Goal: Transaction & Acquisition: Purchase product/service

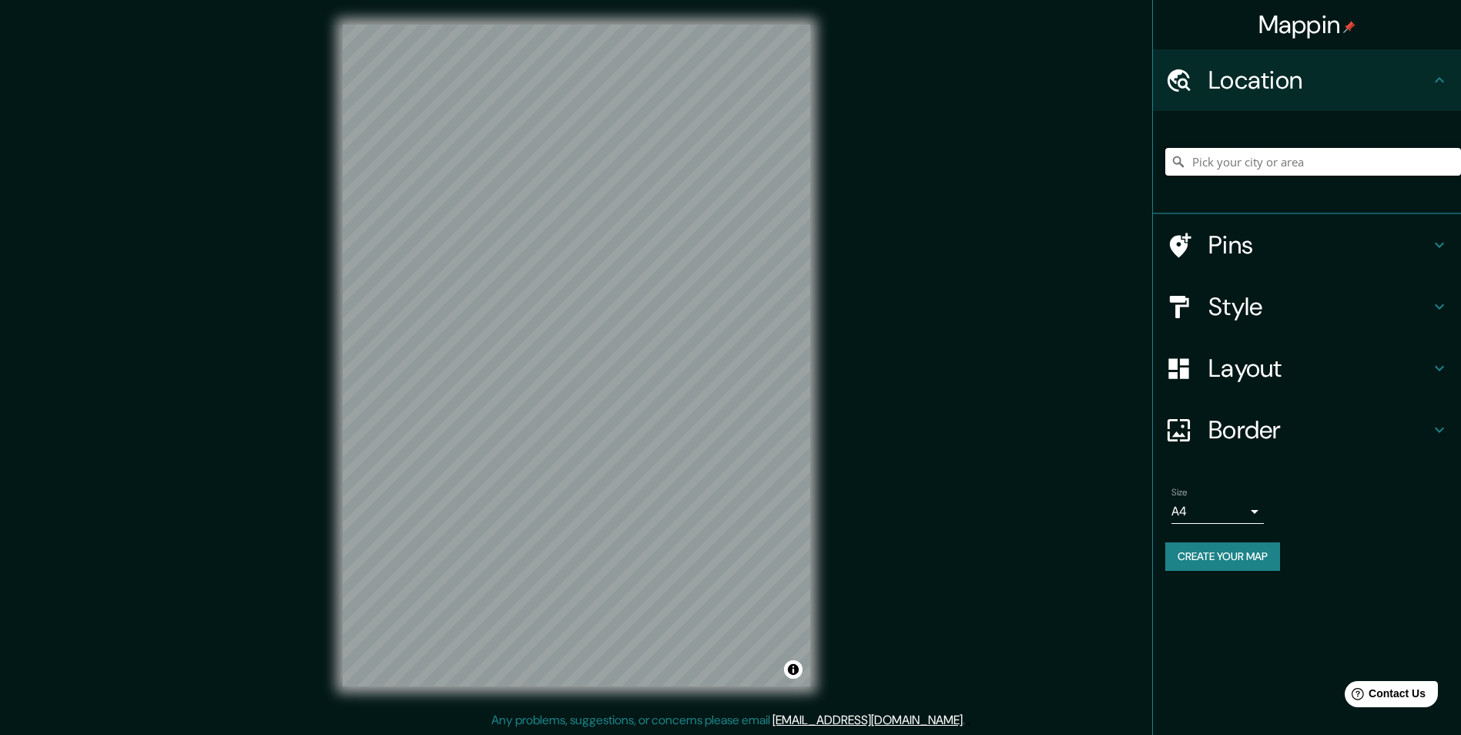
click at [1200, 169] on input "Pick your city or area" at bounding box center [1313, 162] width 296 height 28
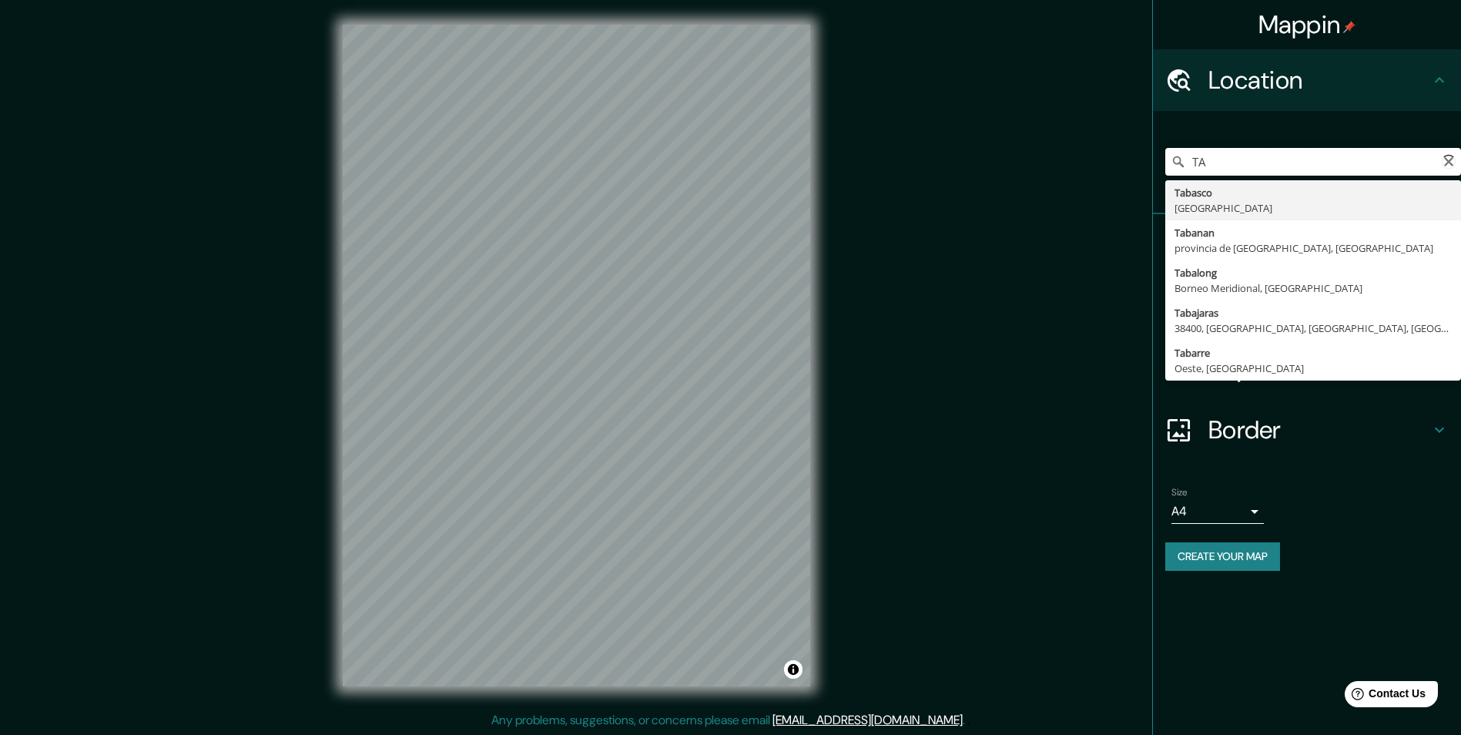
type input "T"
type input "P"
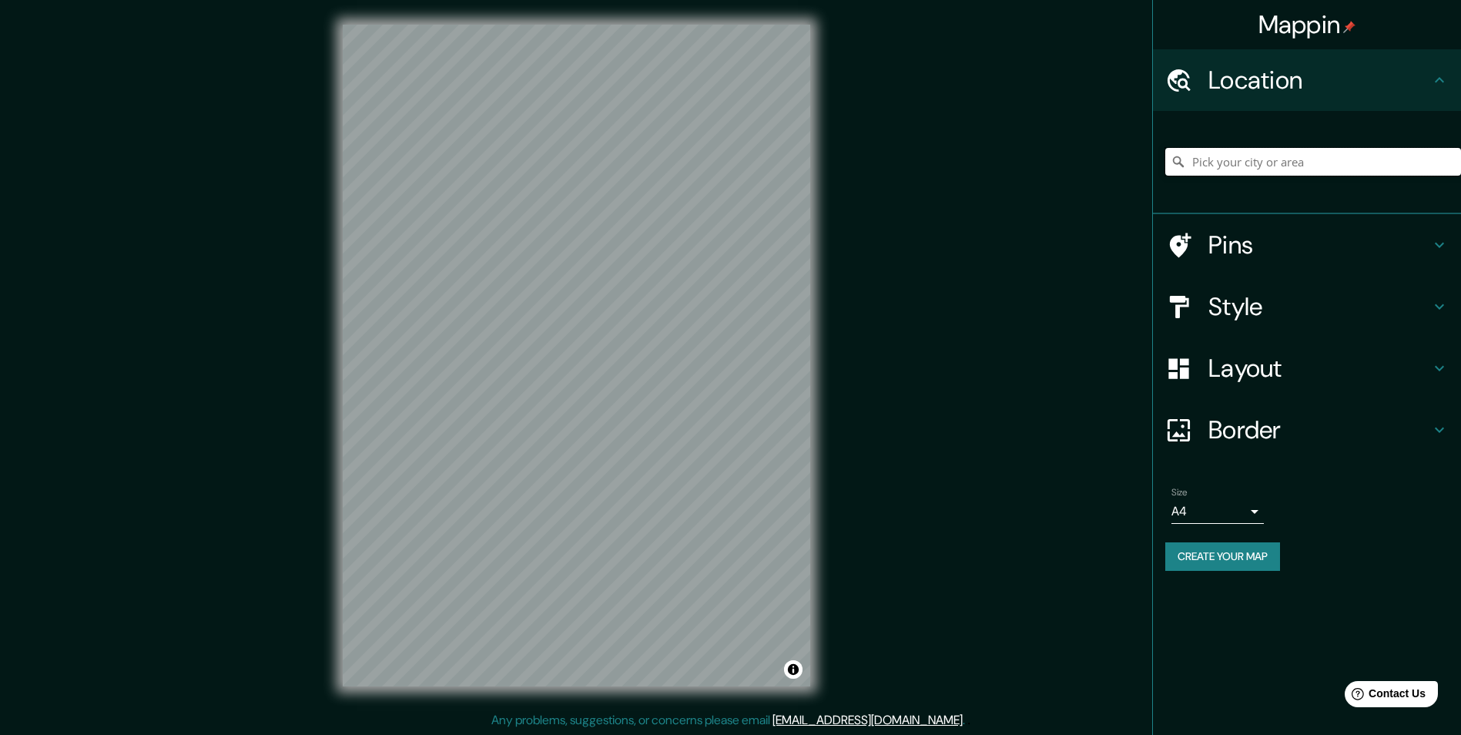
scroll to position [1, 0]
click at [1194, 167] on input "Pick your city or area" at bounding box center [1313, 162] width 296 height 28
click at [1271, 302] on h4 "Style" at bounding box center [1319, 306] width 222 height 31
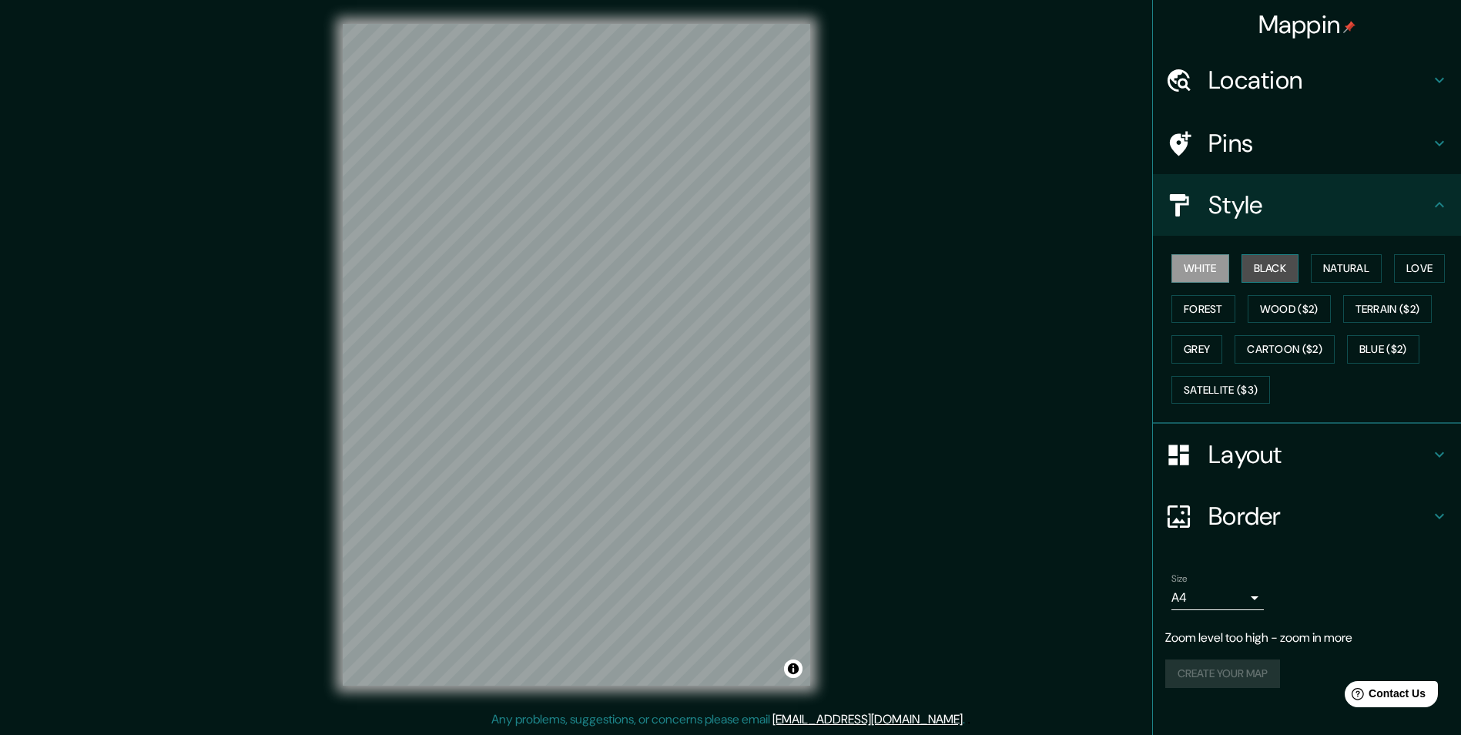
click at [1253, 270] on button "Black" at bounding box center [1270, 268] width 58 height 28
click at [1334, 269] on button "Natural" at bounding box center [1346, 268] width 71 height 28
click at [1420, 266] on button "Love" at bounding box center [1419, 268] width 51 height 28
click at [1196, 312] on button "Forest" at bounding box center [1203, 309] width 64 height 28
click at [1270, 306] on button "Wood ($2)" at bounding box center [1288, 309] width 83 height 28
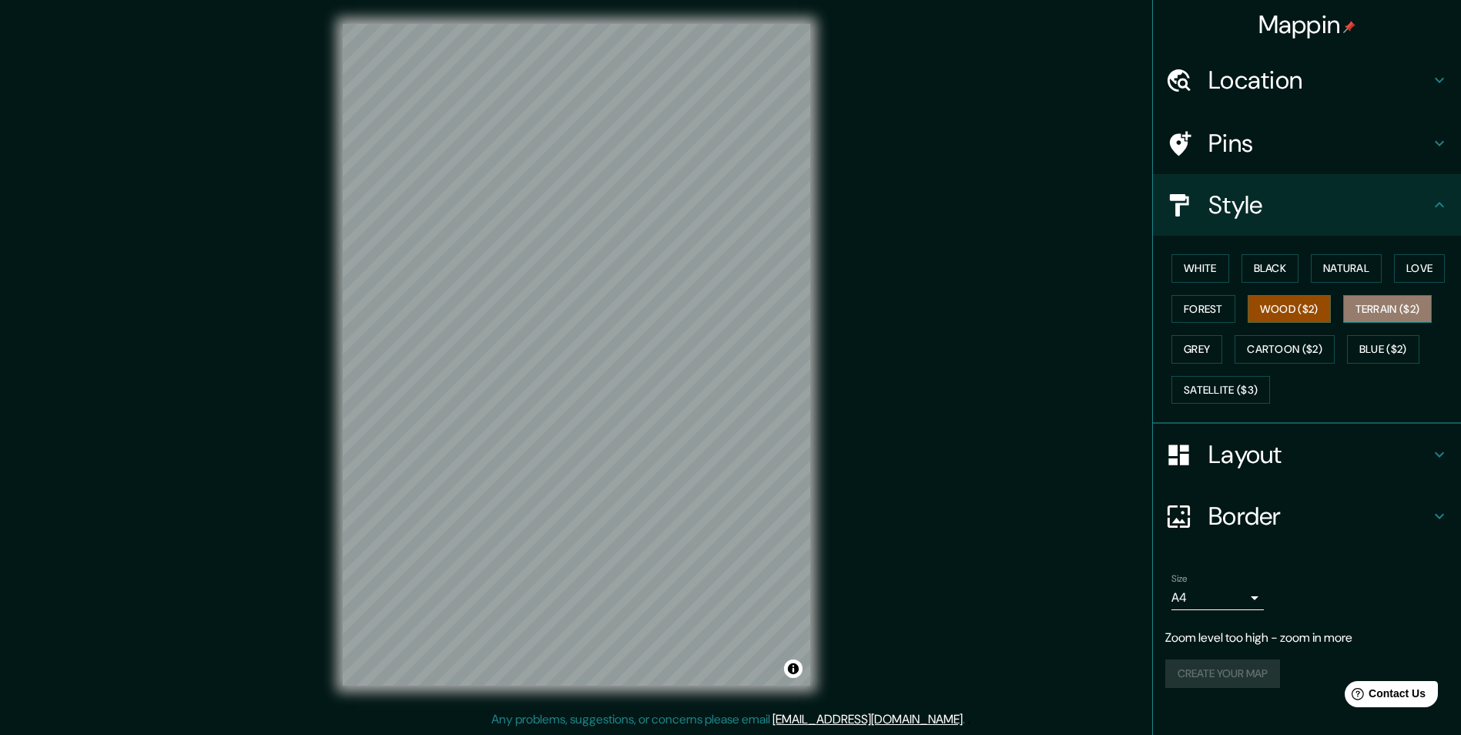
click at [1399, 313] on button "Terrain ($2)" at bounding box center [1387, 309] width 89 height 28
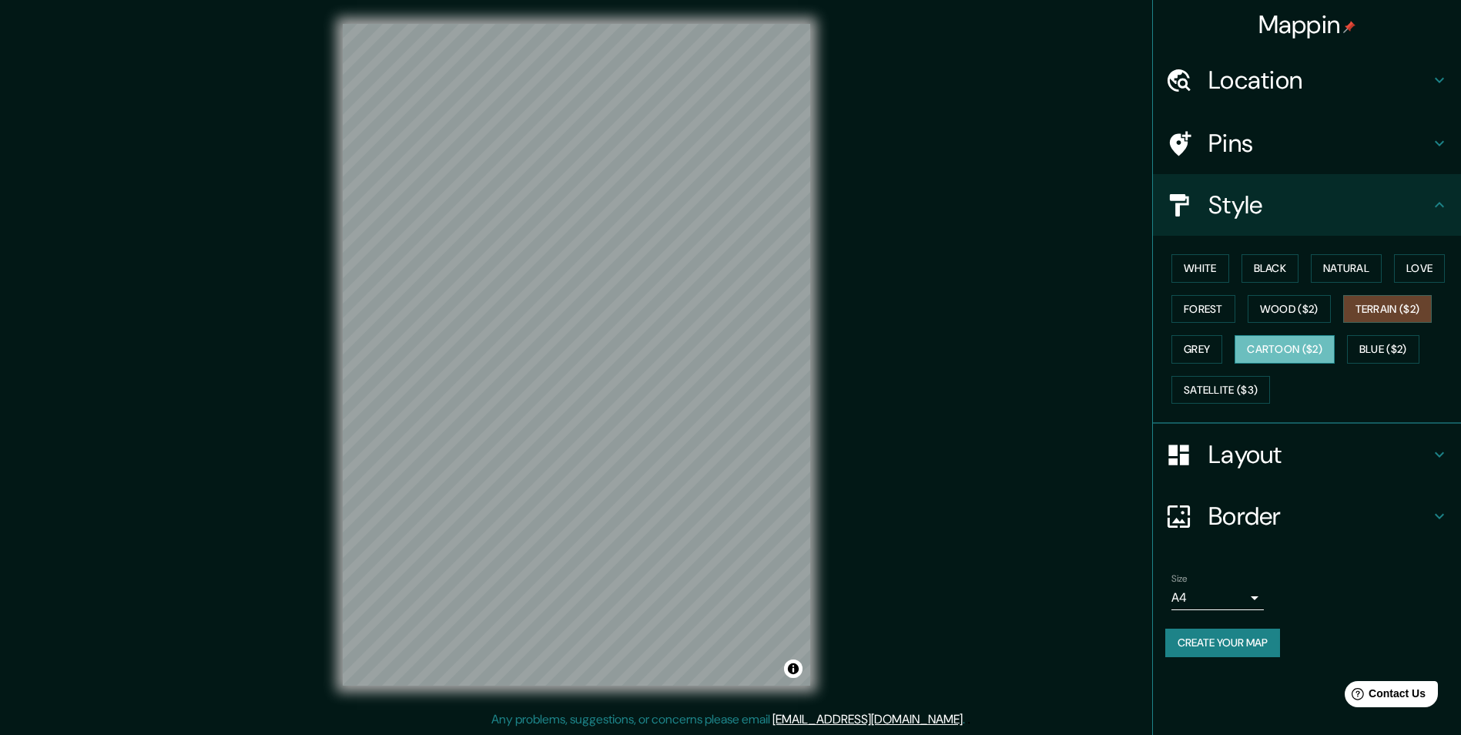
click at [1284, 351] on button "Cartoon ($2)" at bounding box center [1284, 349] width 100 height 28
click at [1203, 85] on div at bounding box center [1186, 80] width 43 height 27
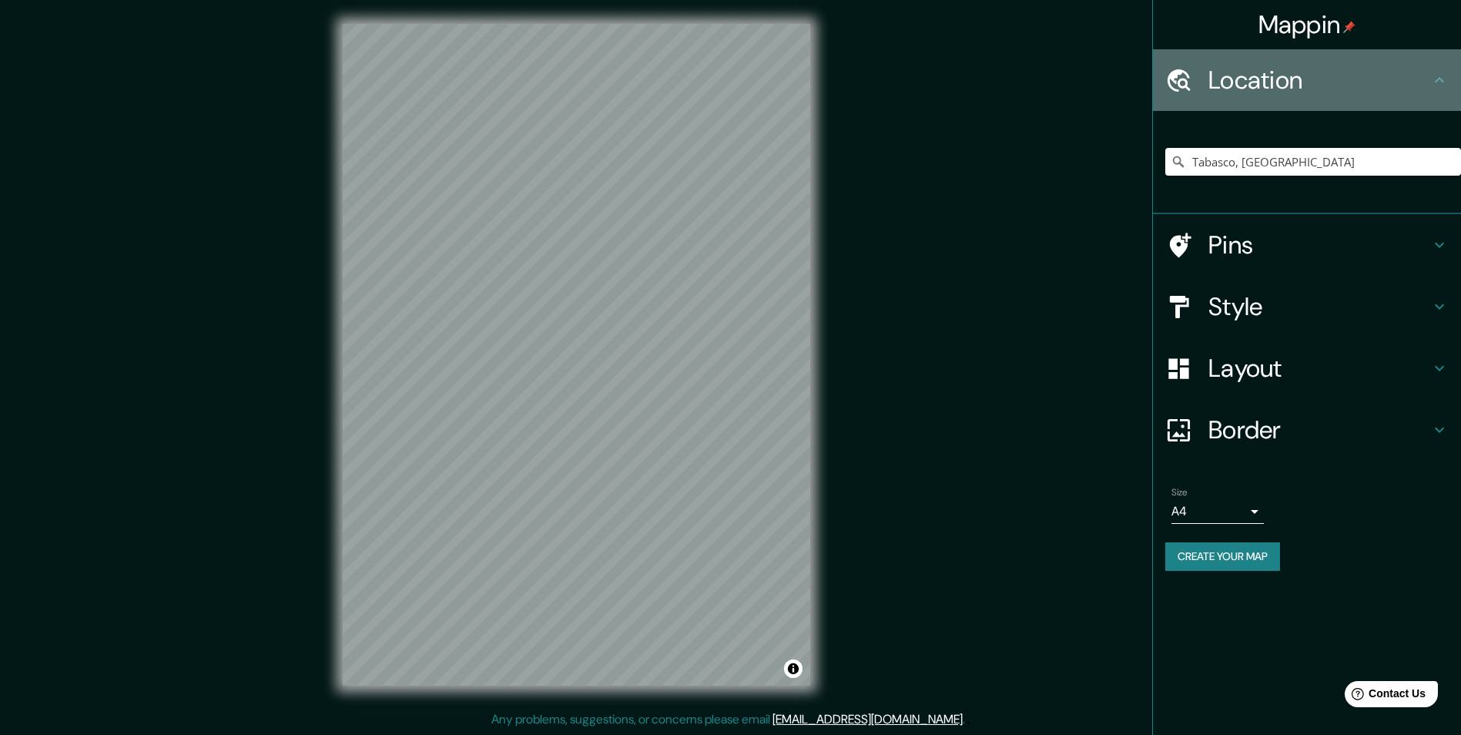
click at [1204, 84] on div at bounding box center [1186, 80] width 43 height 27
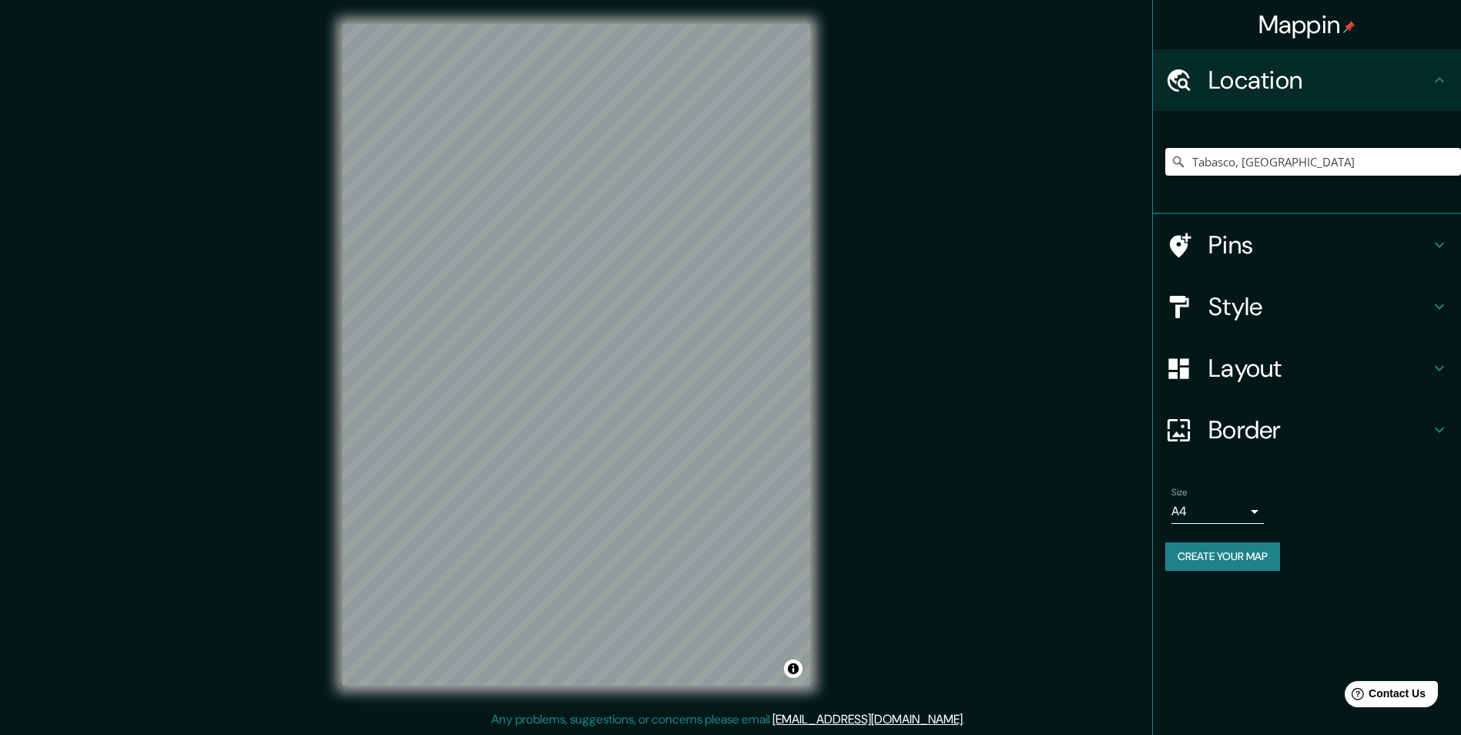
drag, startPoint x: 1223, startPoint y: 146, endPoint x: 1028, endPoint y: 137, distance: 195.0
click at [1032, 136] on div "Mappin Location Tabasco, México Pins Style Layout Border Choose a border. Hint …" at bounding box center [730, 366] width 1461 height 735
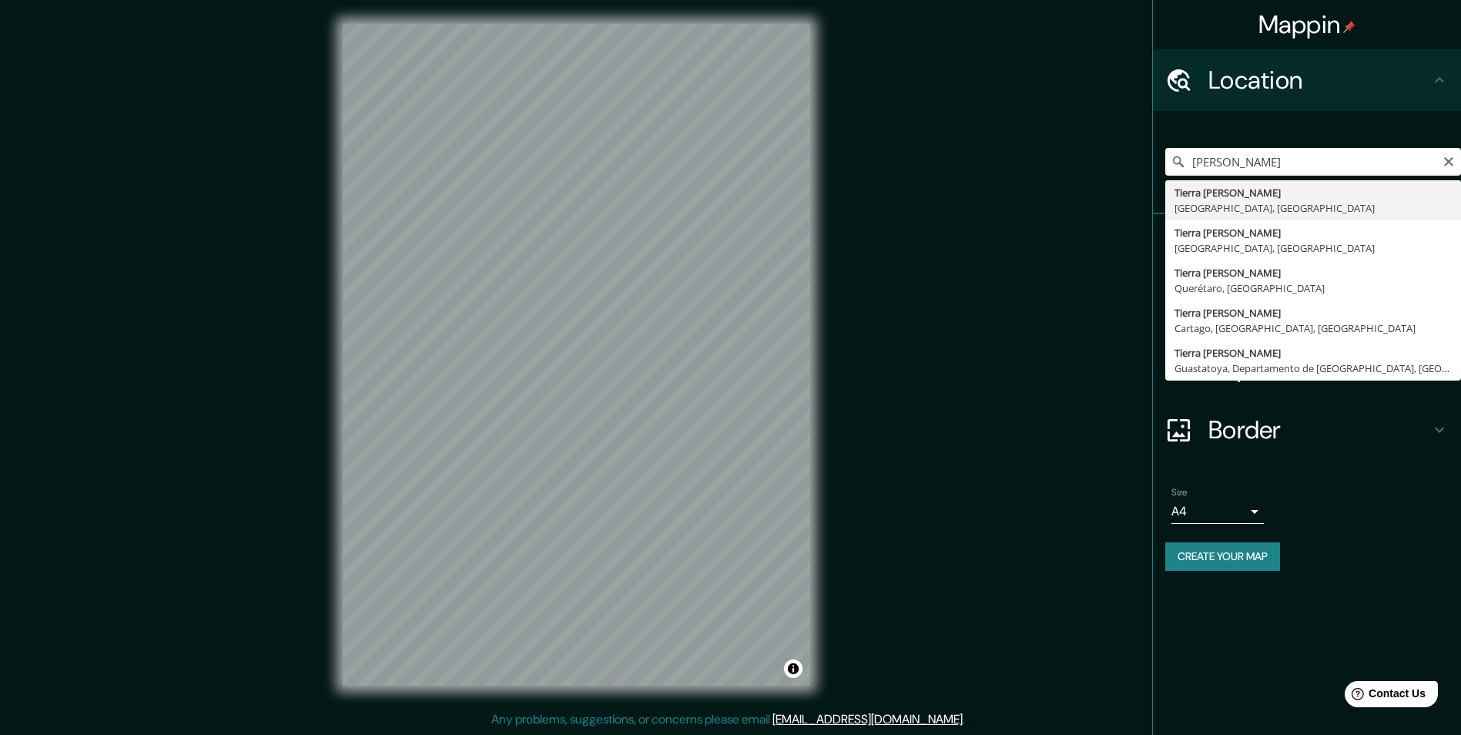
type input "[GEOGRAPHIC_DATA], [GEOGRAPHIC_DATA], [GEOGRAPHIC_DATA]"
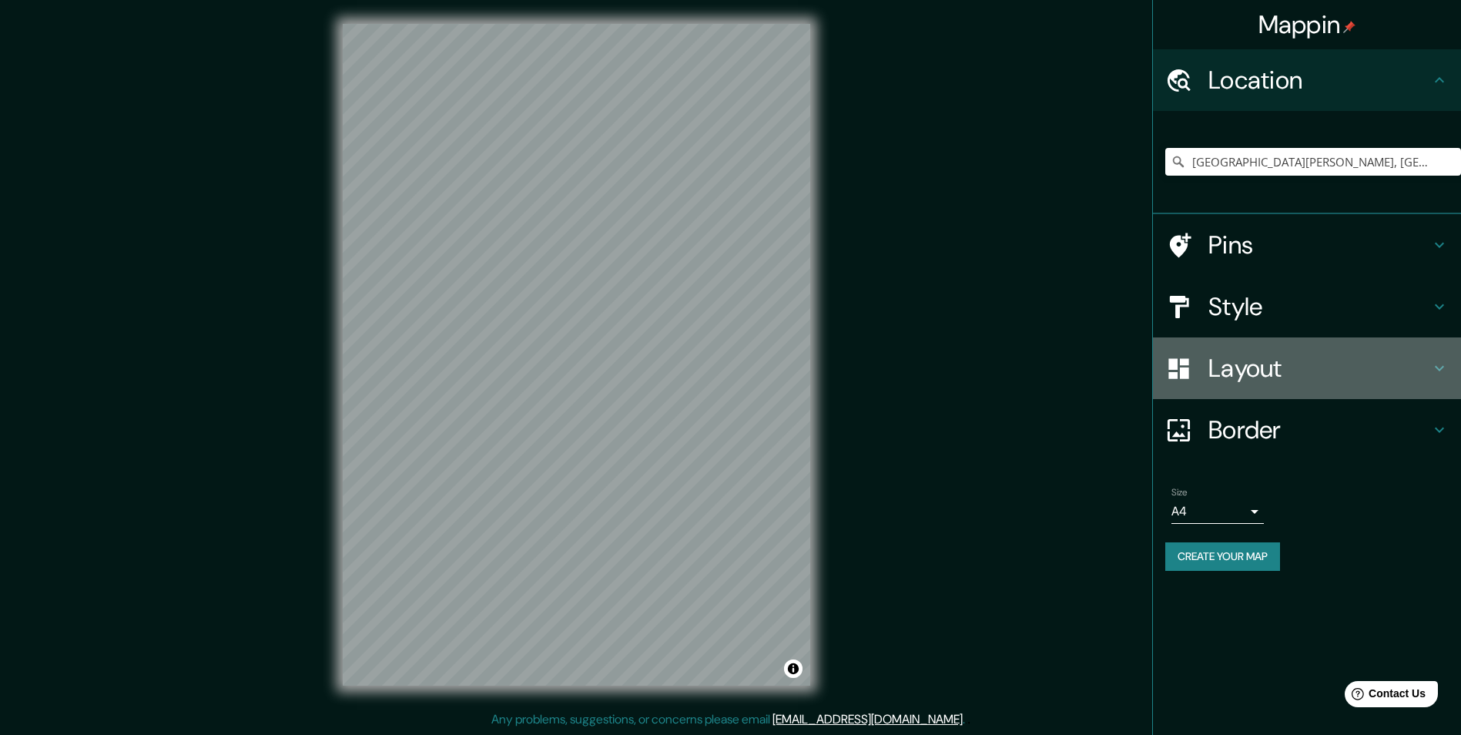
click at [1227, 373] on h4 "Layout" at bounding box center [1319, 368] width 222 height 31
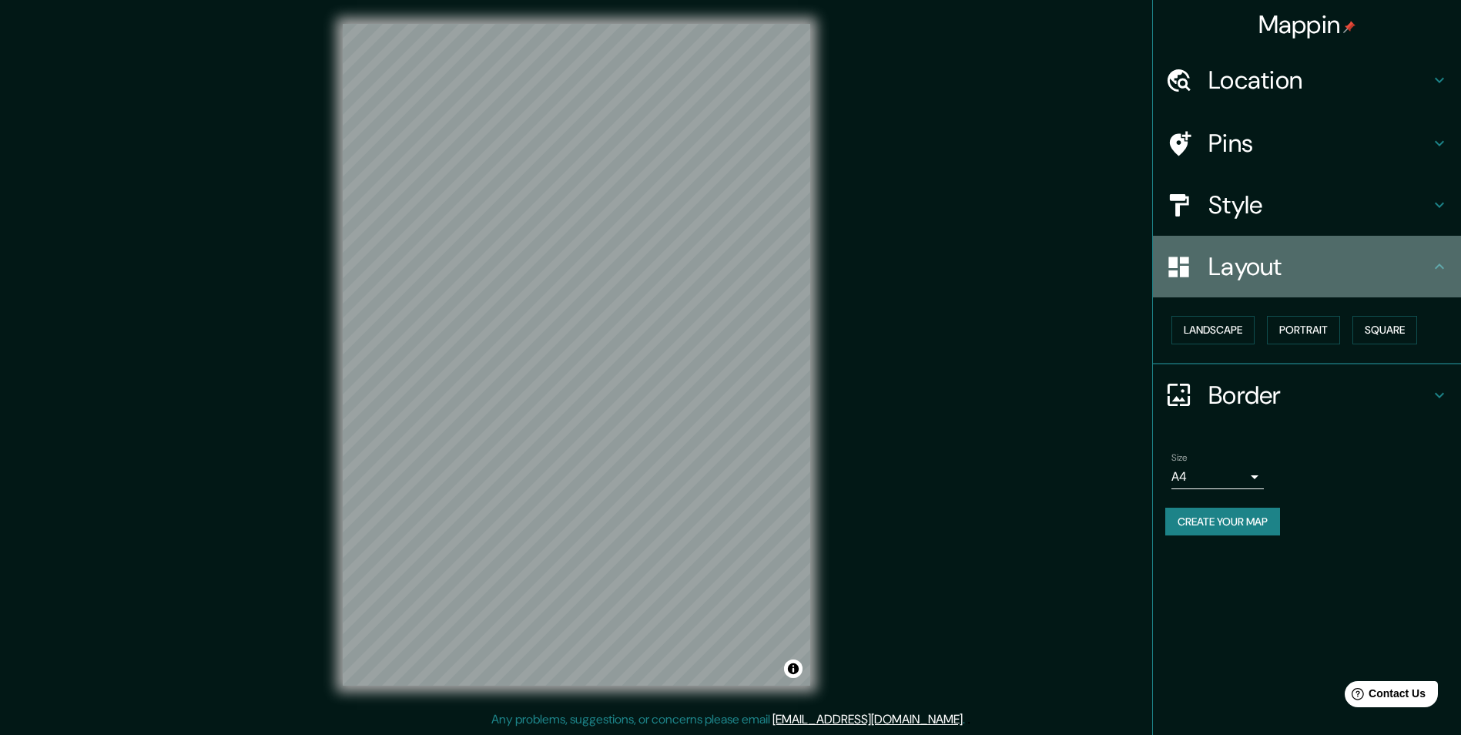
click at [1360, 286] on div "Layout" at bounding box center [1307, 267] width 308 height 62
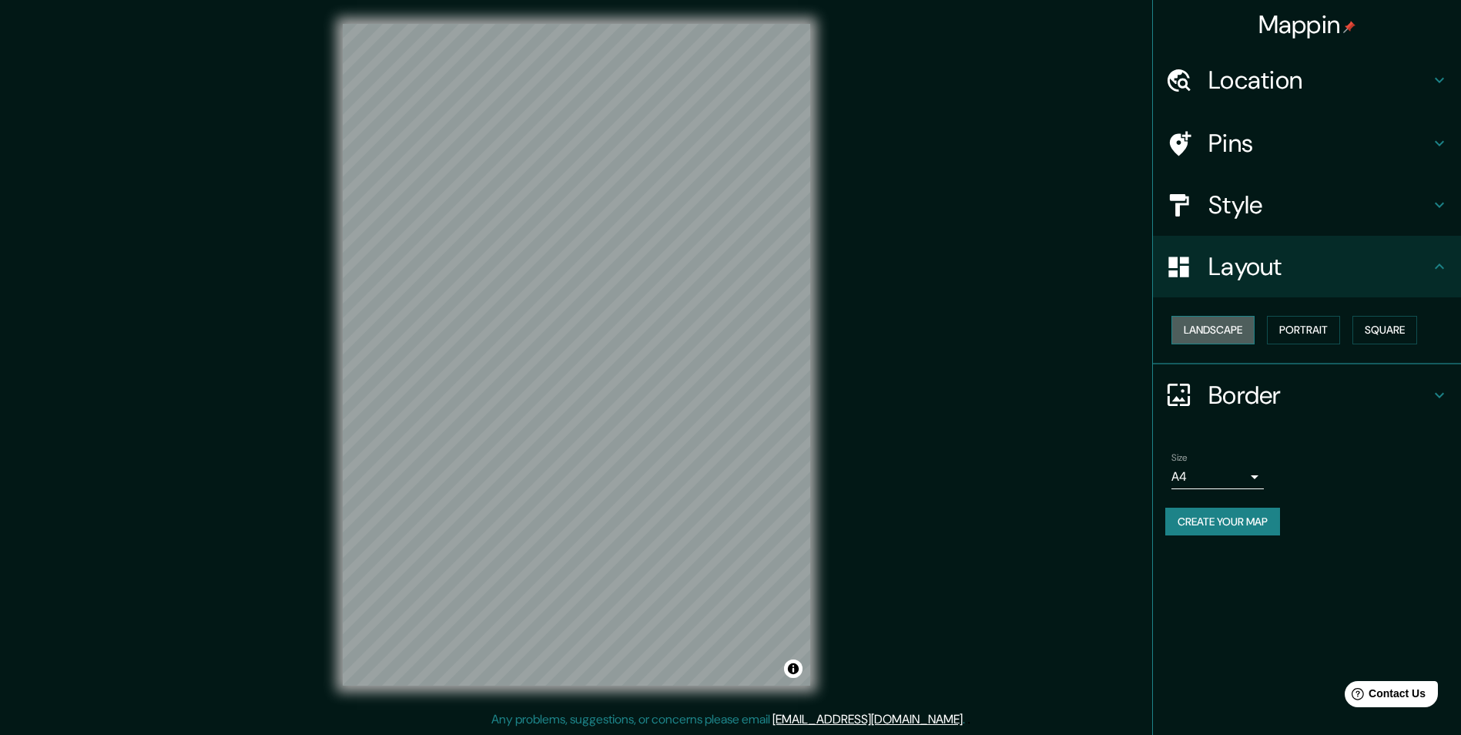
click at [1238, 318] on button "Landscape" at bounding box center [1212, 330] width 83 height 28
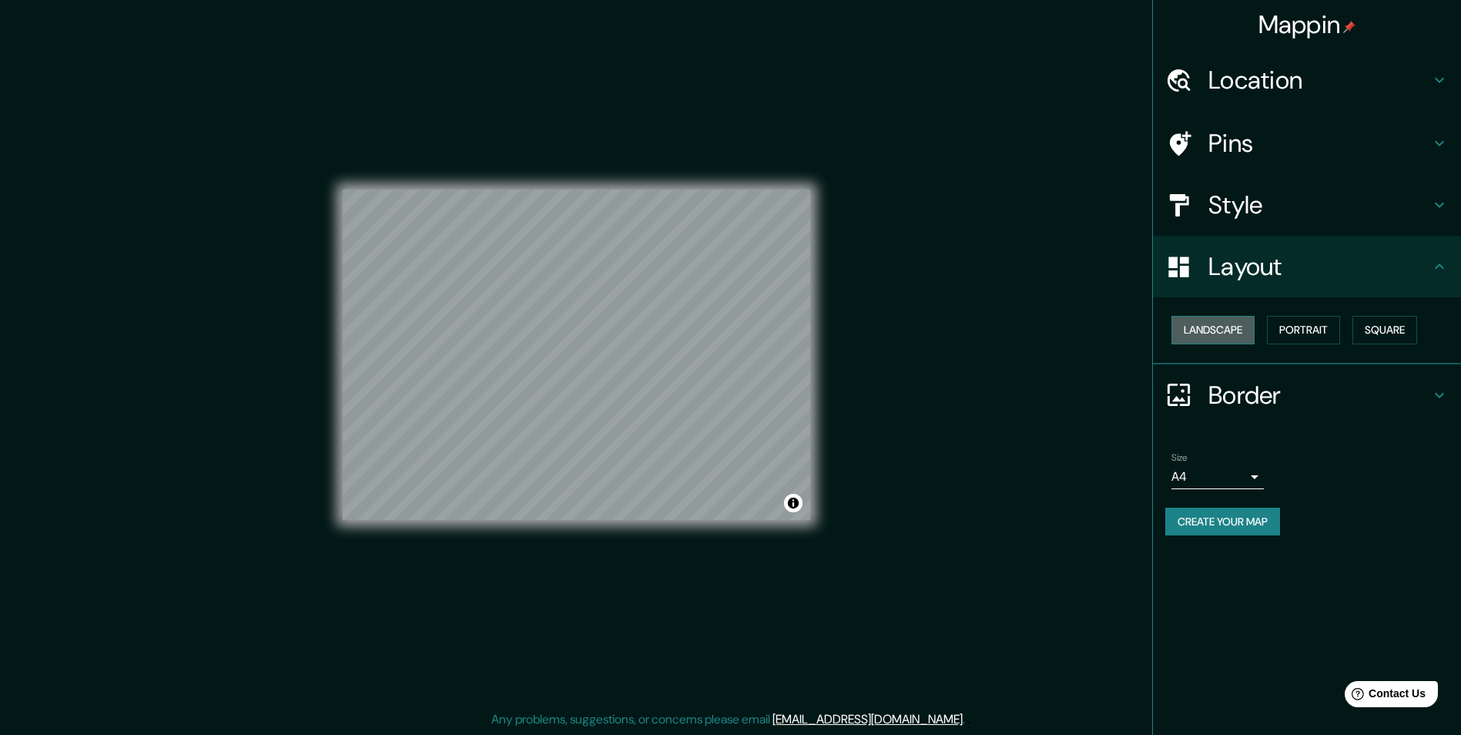
click at [1237, 320] on button "Landscape" at bounding box center [1212, 330] width 83 height 28
click at [1310, 334] on button "Portrait" at bounding box center [1303, 330] width 73 height 28
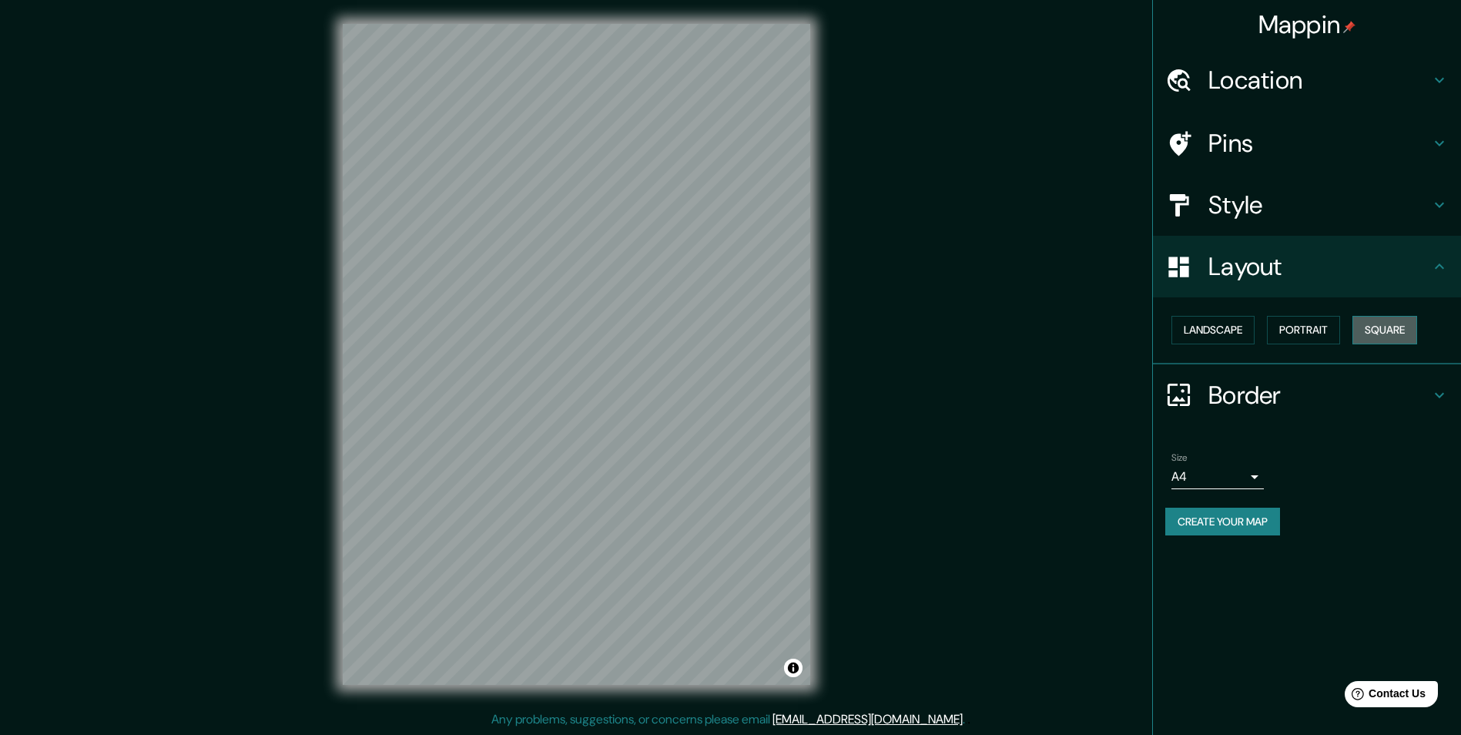
click at [1365, 329] on button "Square" at bounding box center [1384, 330] width 65 height 28
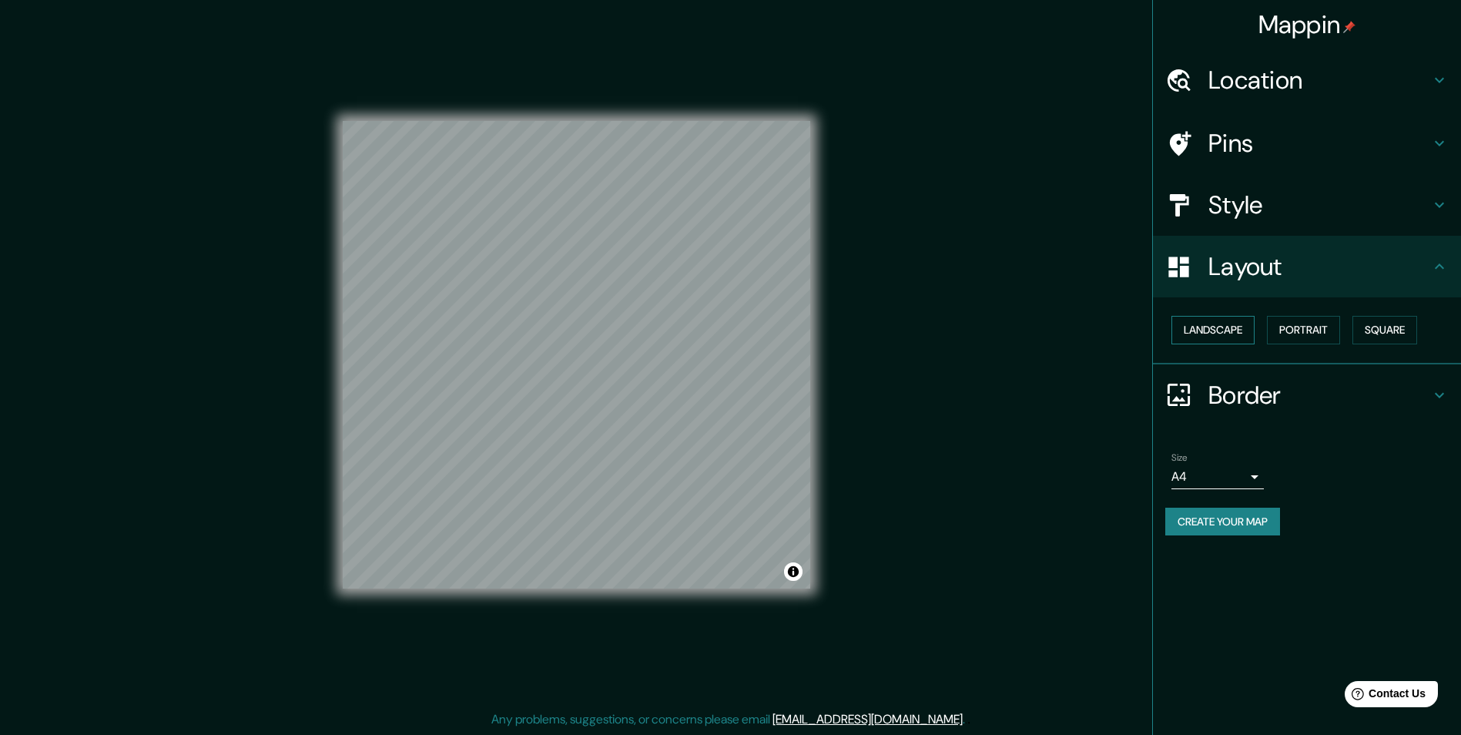
click at [1237, 331] on button "Landscape" at bounding box center [1212, 330] width 83 height 28
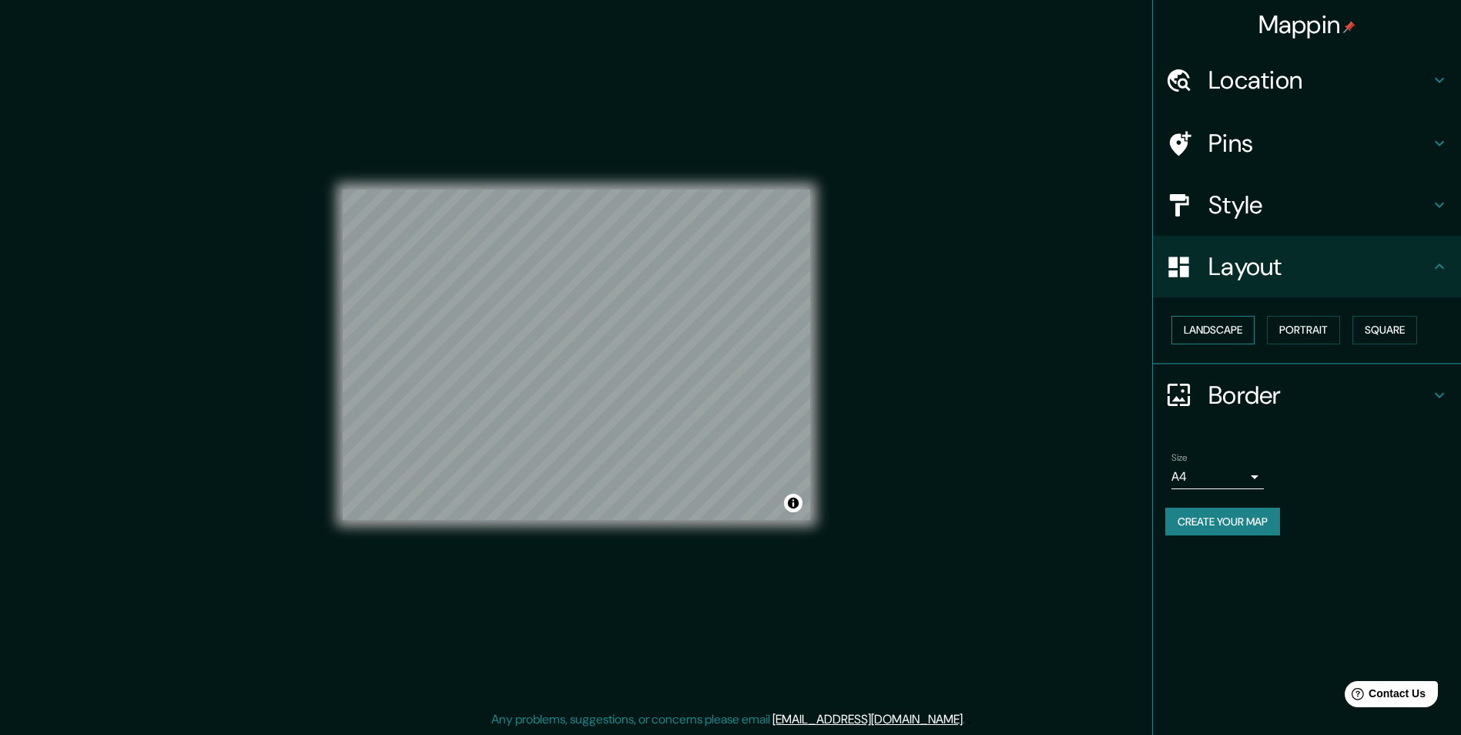
click at [1237, 331] on button "Landscape" at bounding box center [1212, 330] width 83 height 28
click at [1396, 333] on button "Square" at bounding box center [1384, 330] width 65 height 28
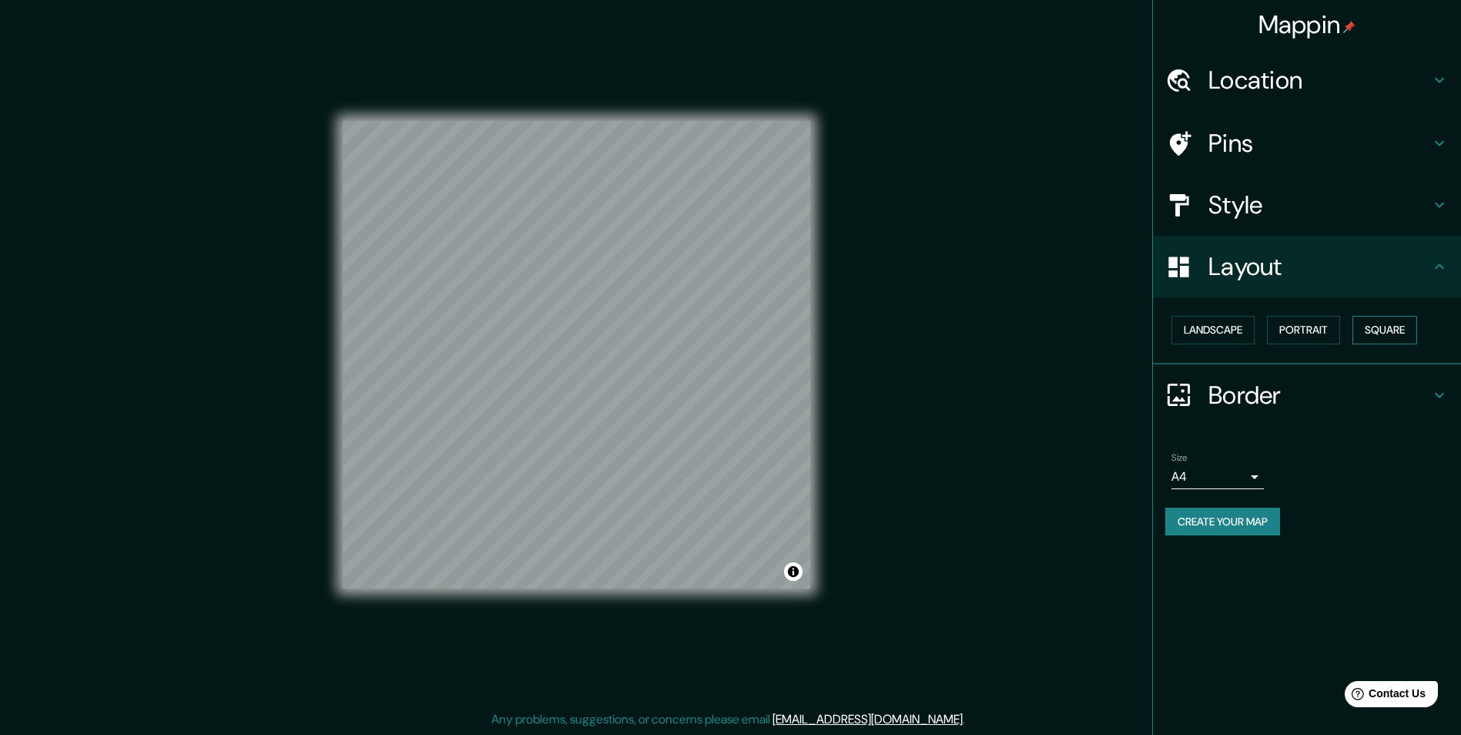
click at [1396, 333] on button "Square" at bounding box center [1384, 330] width 65 height 28
click at [1219, 338] on button "Landscape" at bounding box center [1212, 330] width 83 height 28
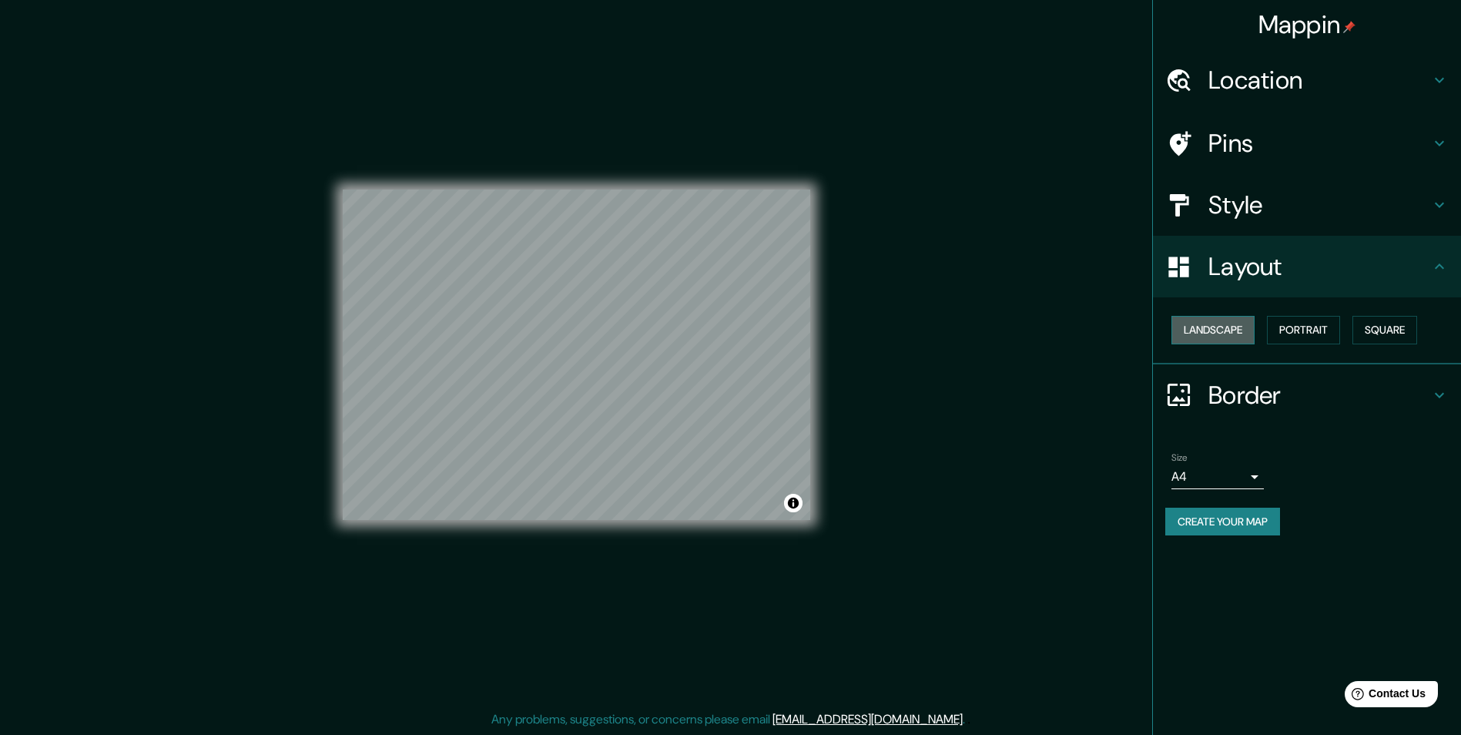
click at [1227, 334] on button "Landscape" at bounding box center [1212, 330] width 83 height 28
click at [1281, 333] on button "Portrait" at bounding box center [1303, 330] width 73 height 28
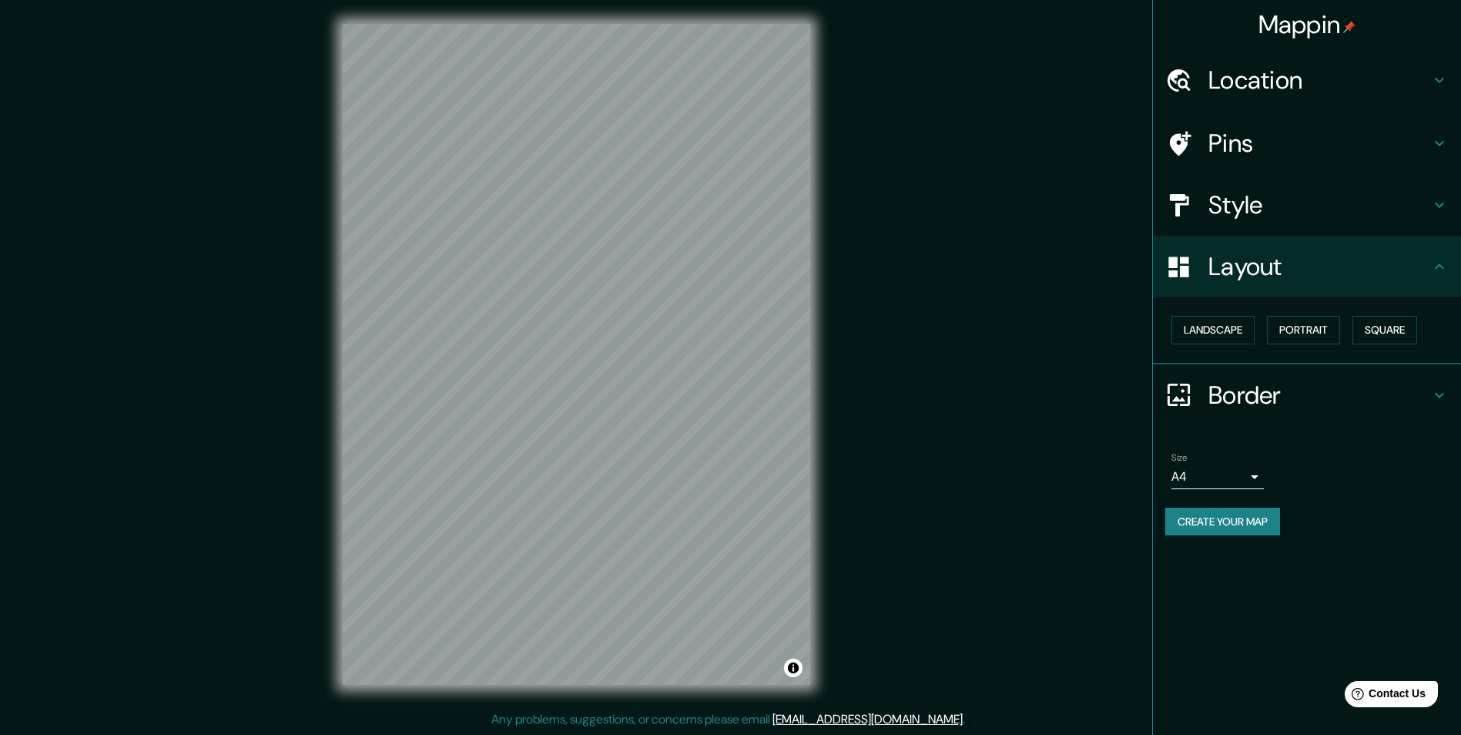
click at [1230, 393] on h4 "Border" at bounding box center [1319, 395] width 222 height 31
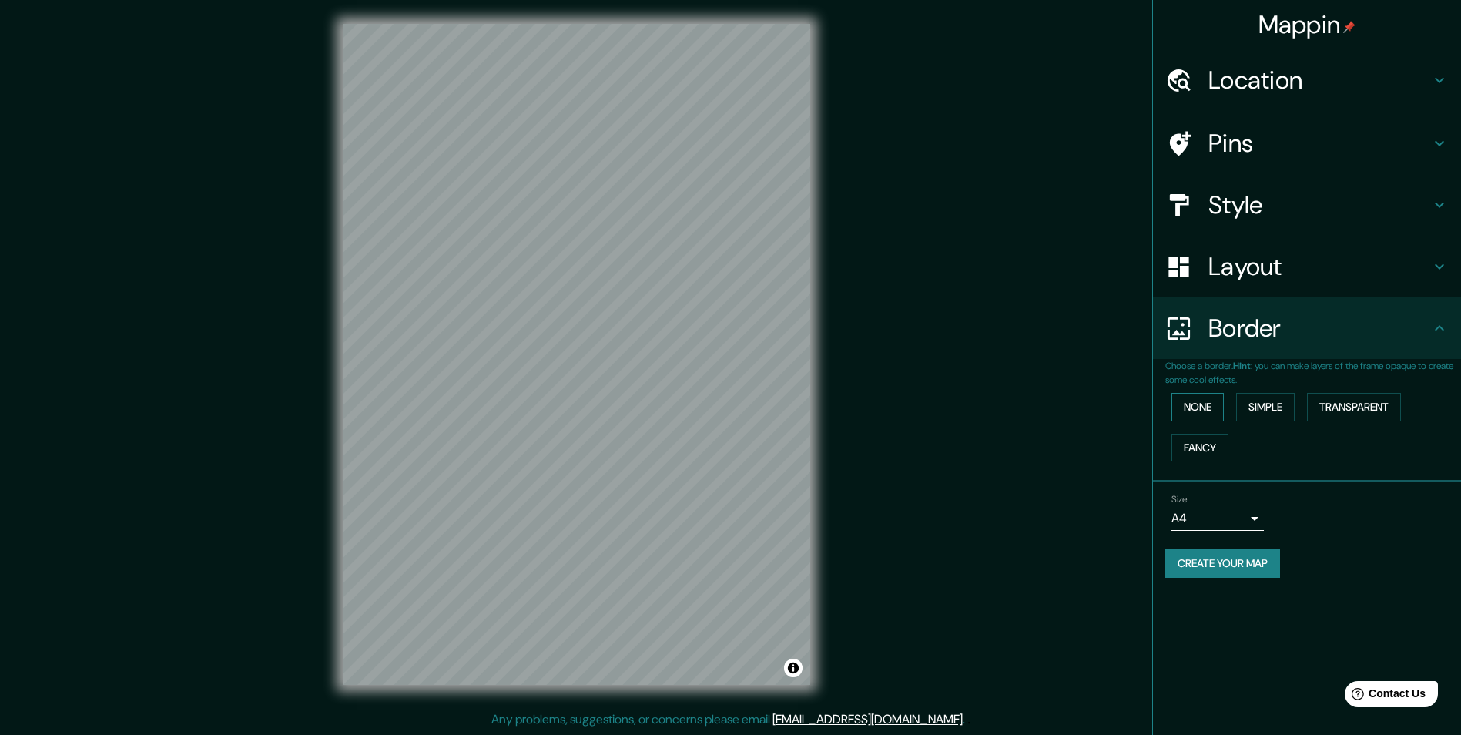
click at [1203, 407] on button "None" at bounding box center [1197, 407] width 52 height 28
click at [1204, 407] on button "None" at bounding box center [1197, 407] width 52 height 28
click at [1267, 406] on button "Simple" at bounding box center [1265, 407] width 59 height 28
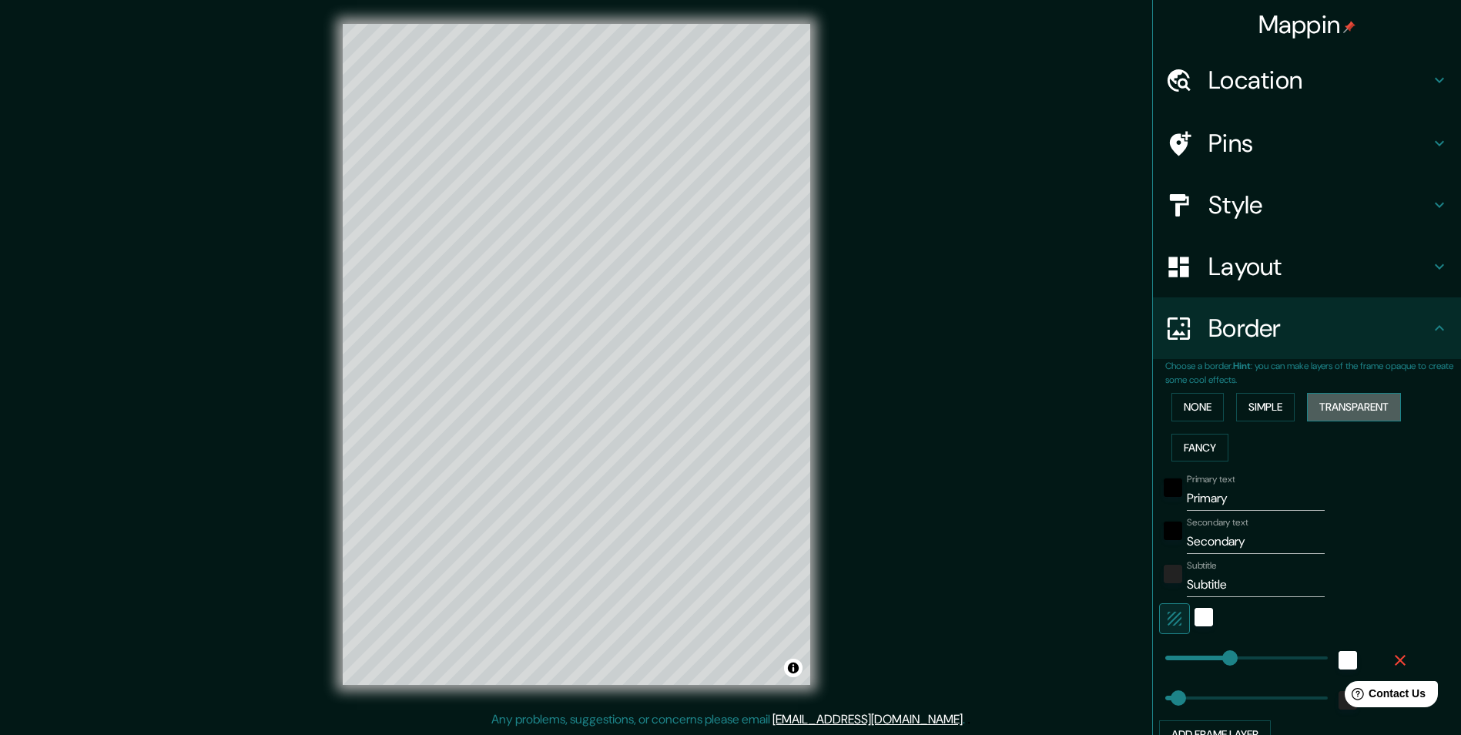
click at [1328, 413] on button "Transparent" at bounding box center [1354, 407] width 94 height 28
click at [1184, 434] on button "Fancy" at bounding box center [1199, 448] width 57 height 28
click at [1184, 406] on button "None" at bounding box center [1197, 407] width 52 height 28
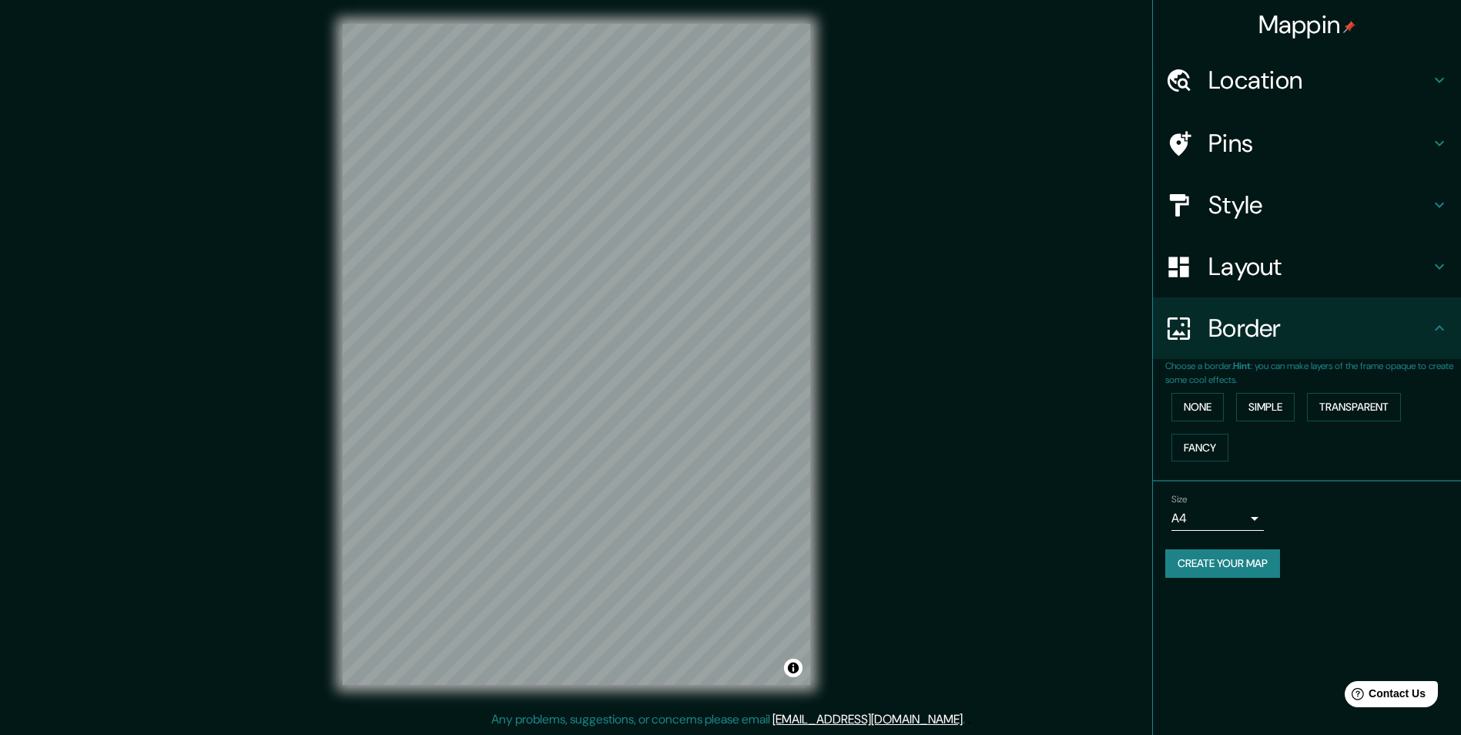
click at [1236, 345] on div "Border" at bounding box center [1307, 328] width 308 height 62
click at [1261, 284] on div "Layout" at bounding box center [1307, 267] width 308 height 62
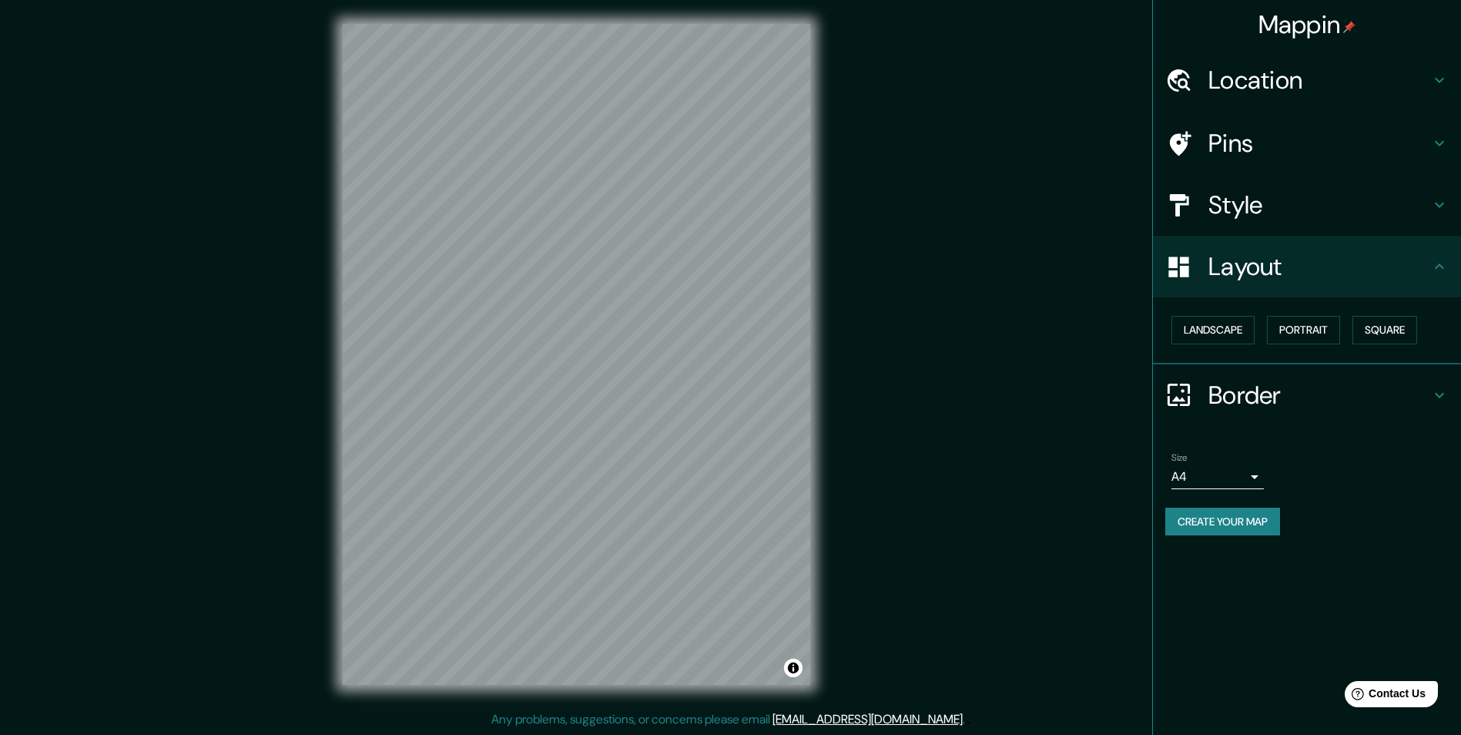
click at [1224, 466] on body "Mappin Location Tierra Blanca, Estado de Veracruz, México Pins Style Layout Lan…" at bounding box center [730, 366] width 1461 height 735
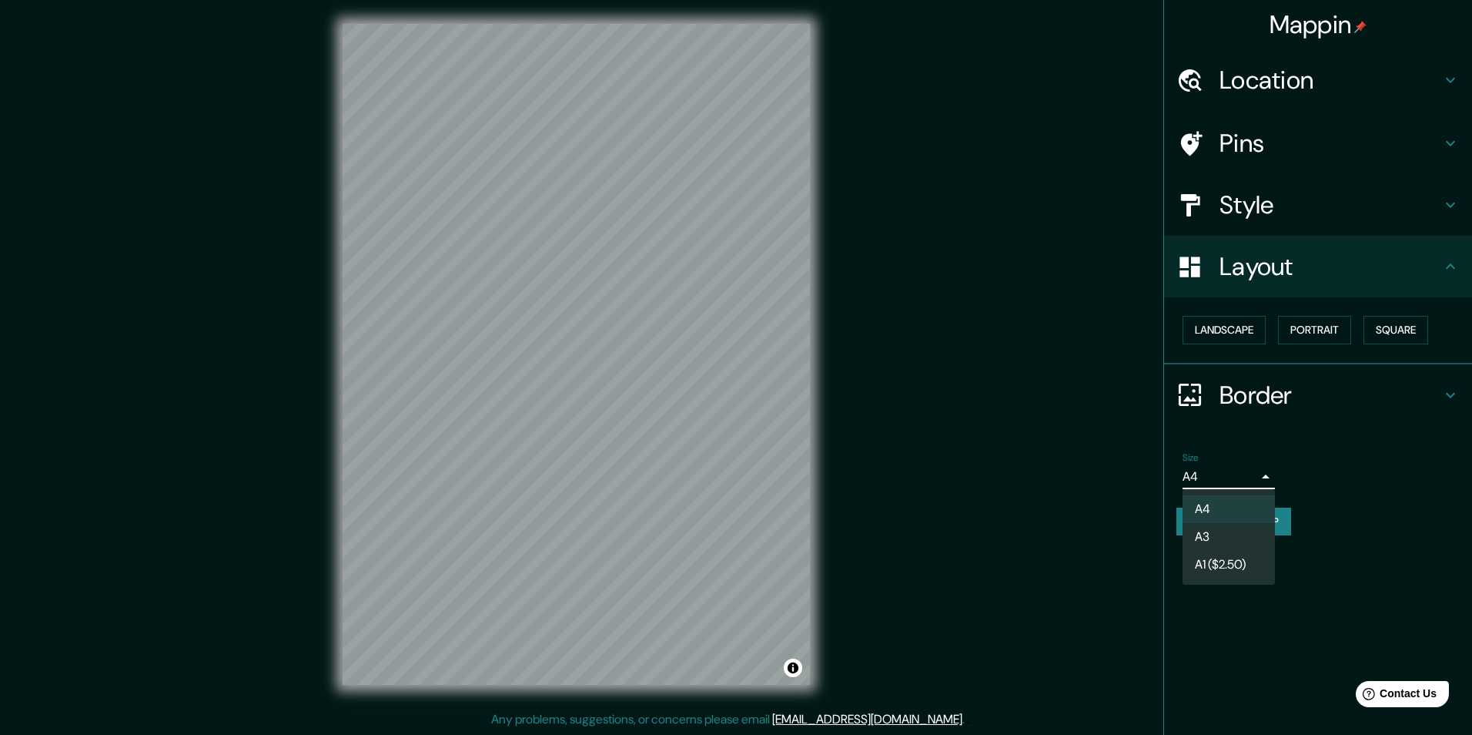
click at [1217, 534] on li "A3" at bounding box center [1229, 537] width 92 height 28
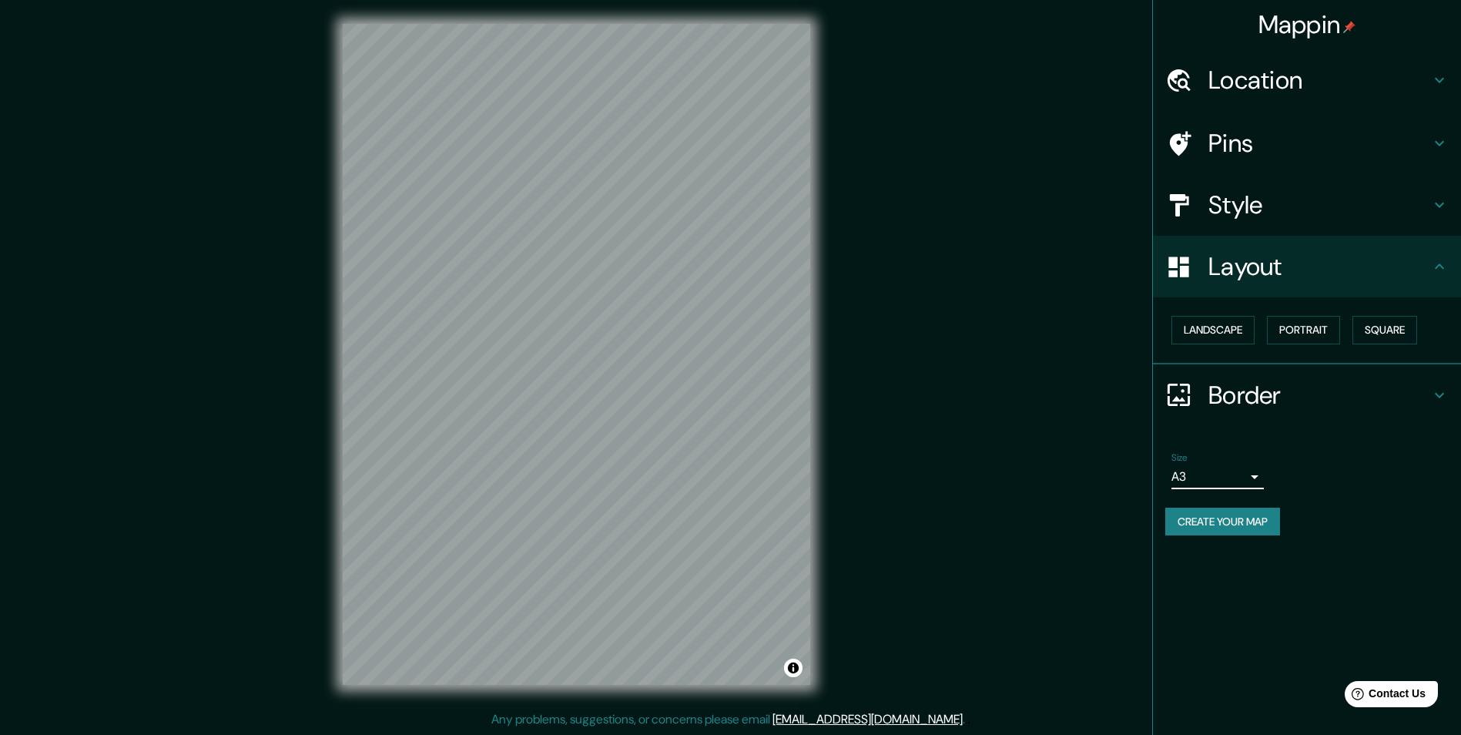
click at [1223, 470] on body "Mappin Location Tierra Blanca, Estado de Veracruz, México Pins Style Layout Lan…" at bounding box center [730, 366] width 1461 height 735
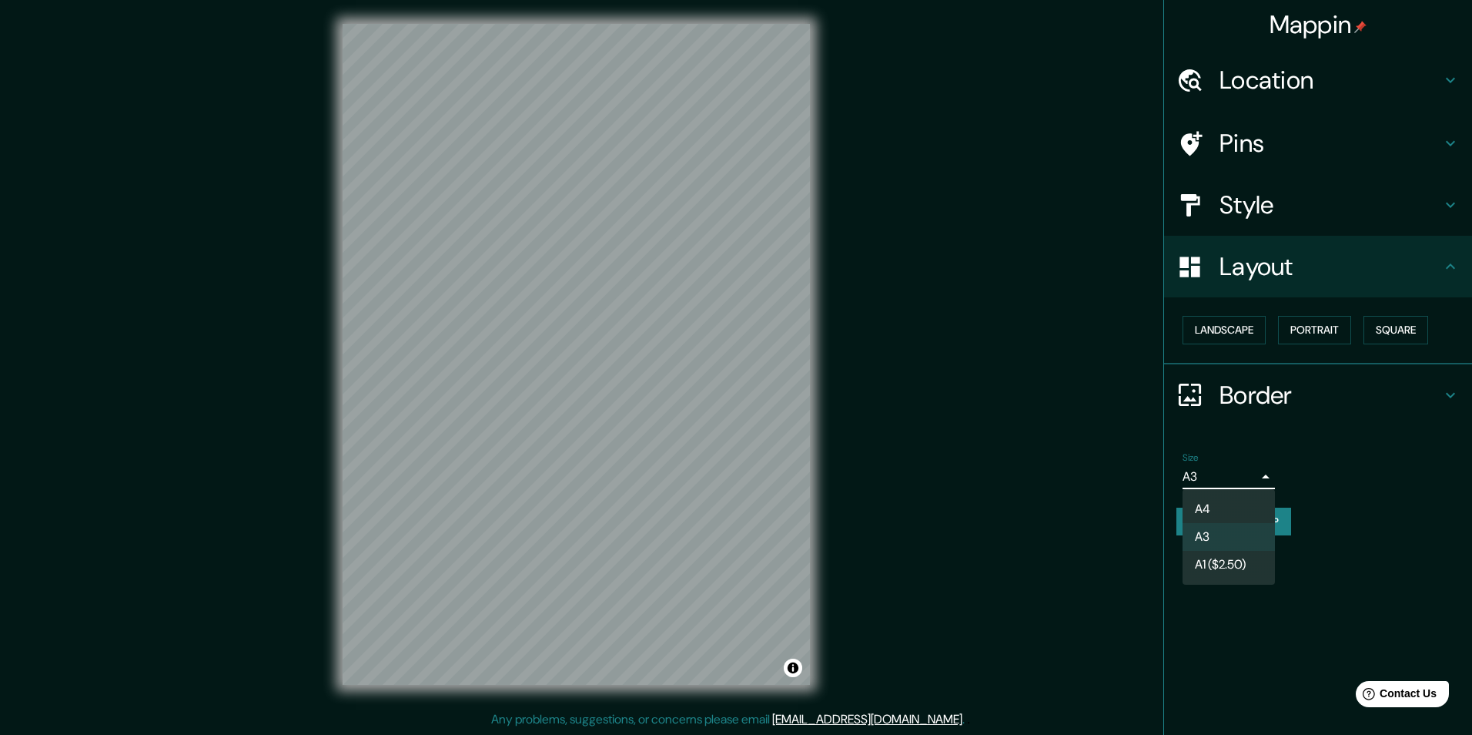
click at [1216, 502] on li "A4" at bounding box center [1229, 509] width 92 height 28
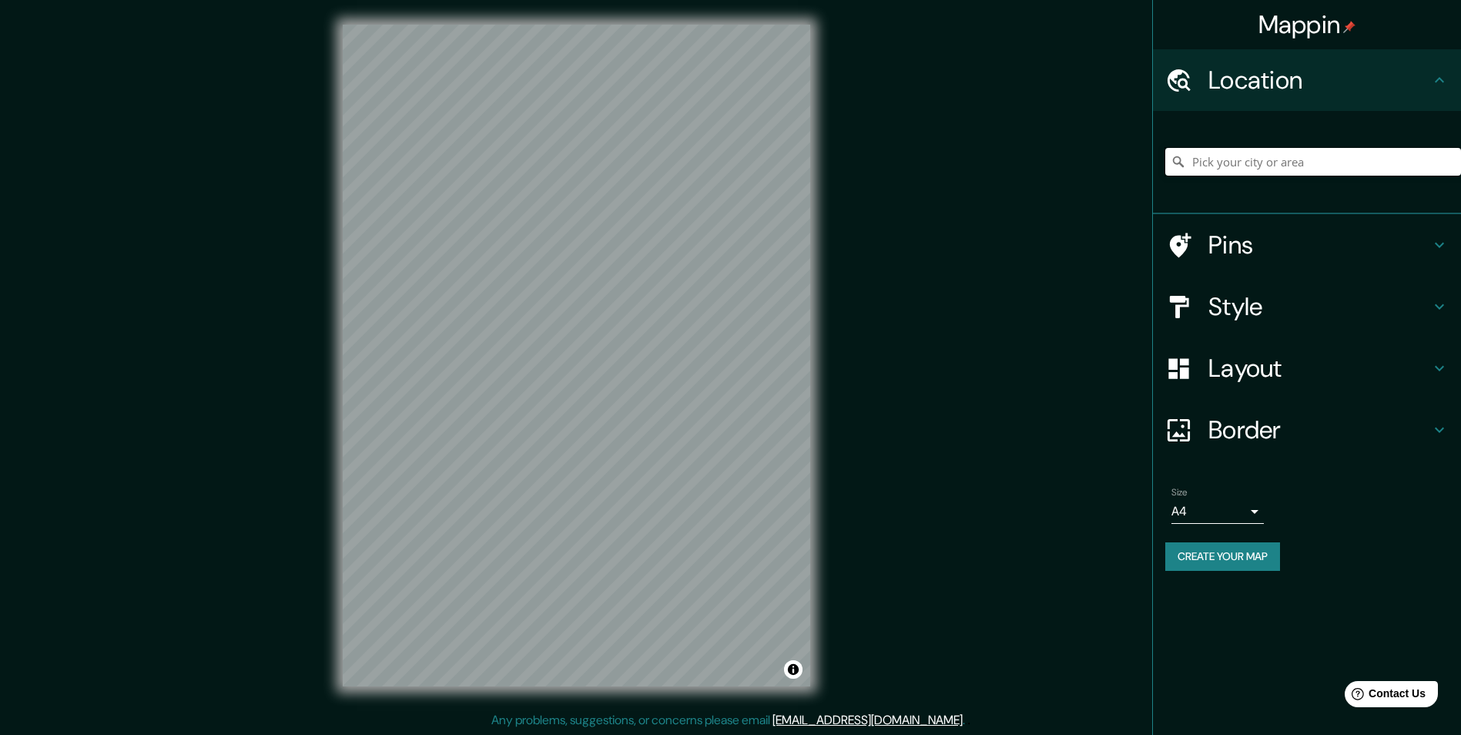
click at [1198, 161] on input "Pick your city or area" at bounding box center [1313, 162] width 296 height 28
click at [1232, 291] on h4 "Style" at bounding box center [1319, 306] width 222 height 31
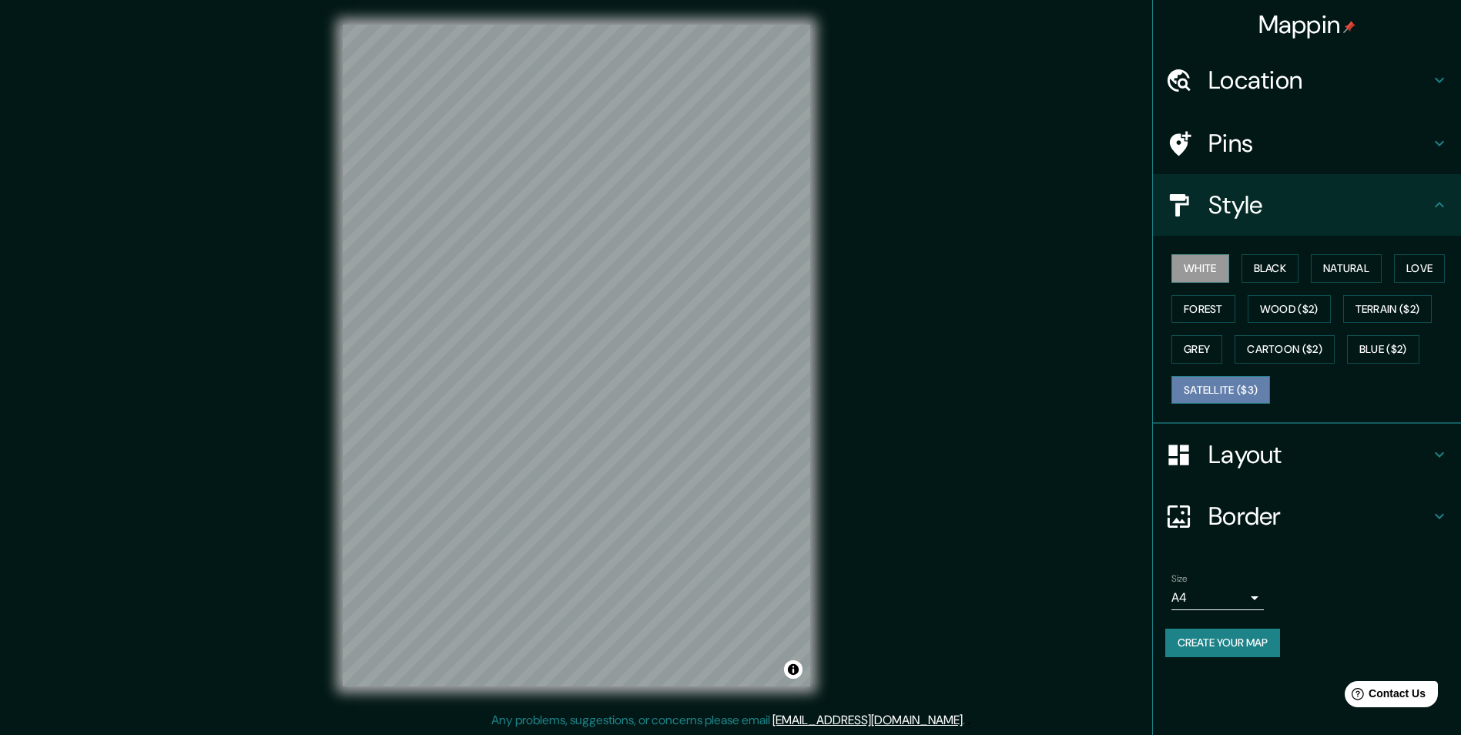
click at [1244, 390] on button "Satellite ($3)" at bounding box center [1220, 390] width 99 height 28
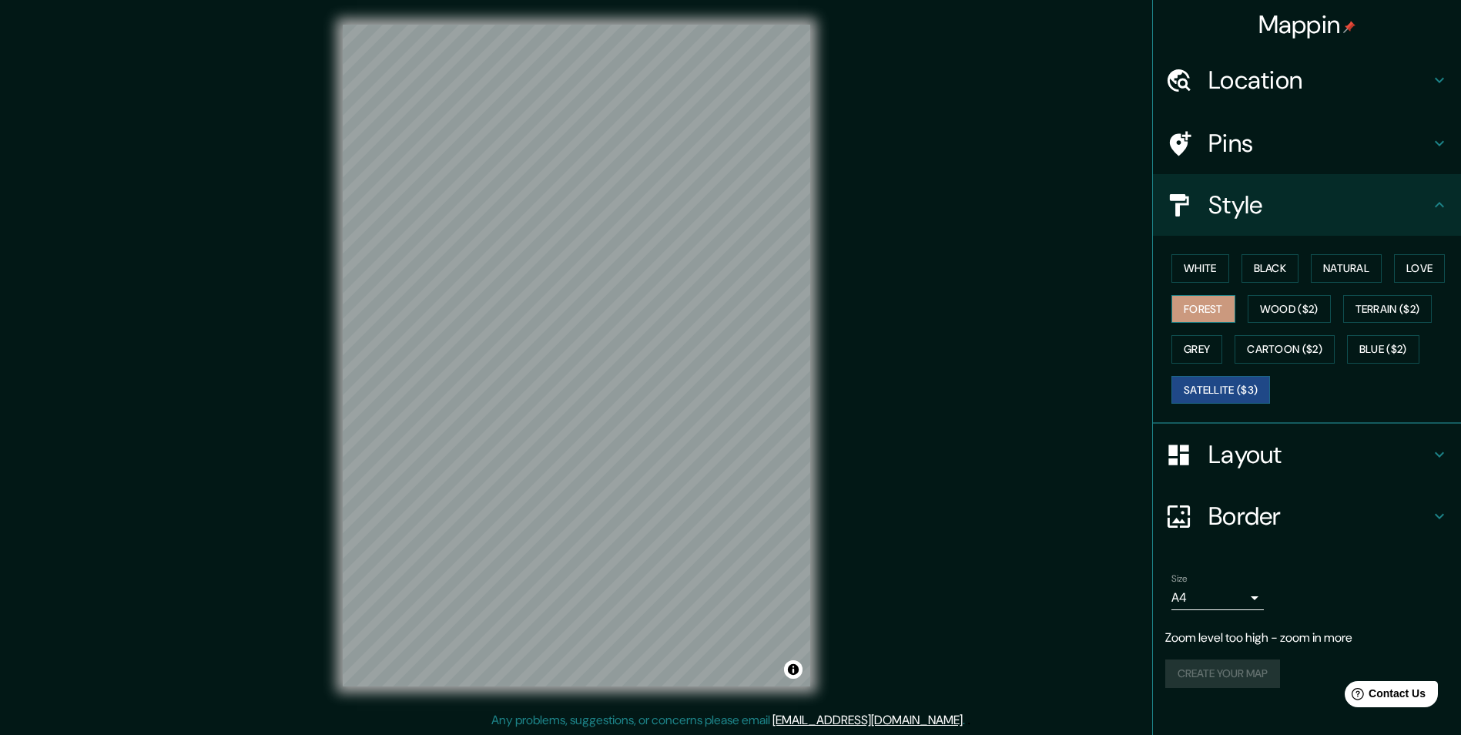
click at [1213, 304] on button "Forest" at bounding box center [1203, 309] width 64 height 28
click at [1255, 80] on h4 "Location" at bounding box center [1319, 80] width 222 height 31
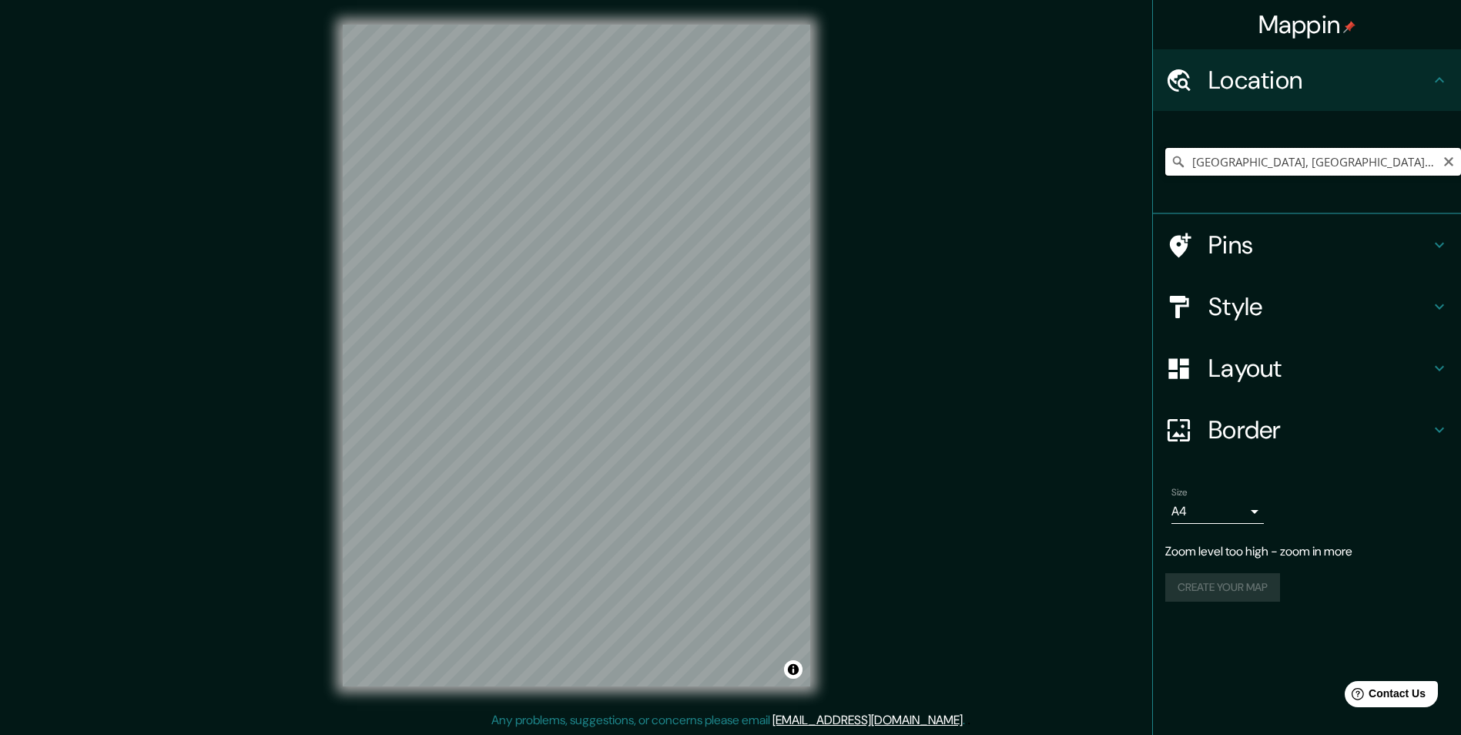
click at [1414, 162] on input "[GEOGRAPHIC_DATA], [GEOGRAPHIC_DATA], [GEOGRAPHIC_DATA]" at bounding box center [1313, 162] width 296 height 28
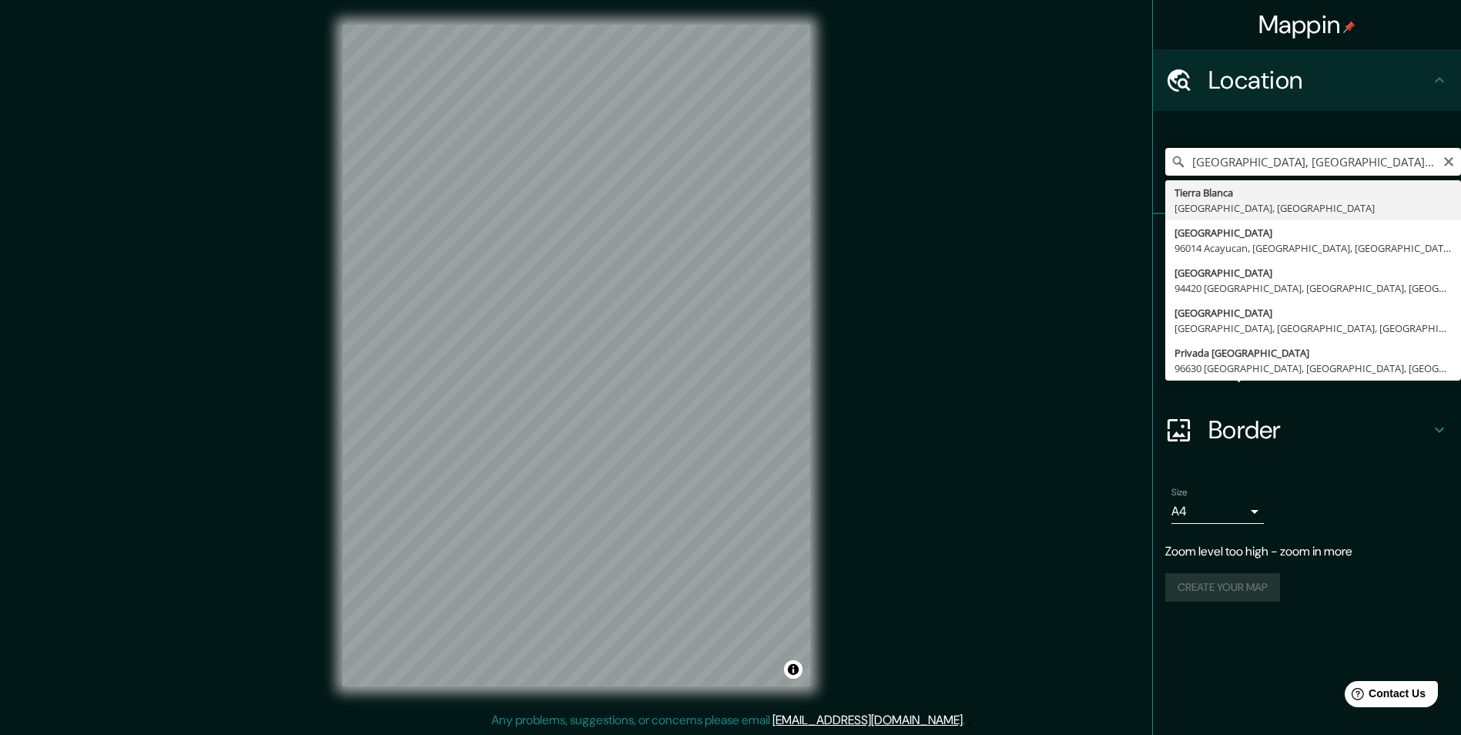
type input "[GEOGRAPHIC_DATA], [GEOGRAPHIC_DATA], [GEOGRAPHIC_DATA]"
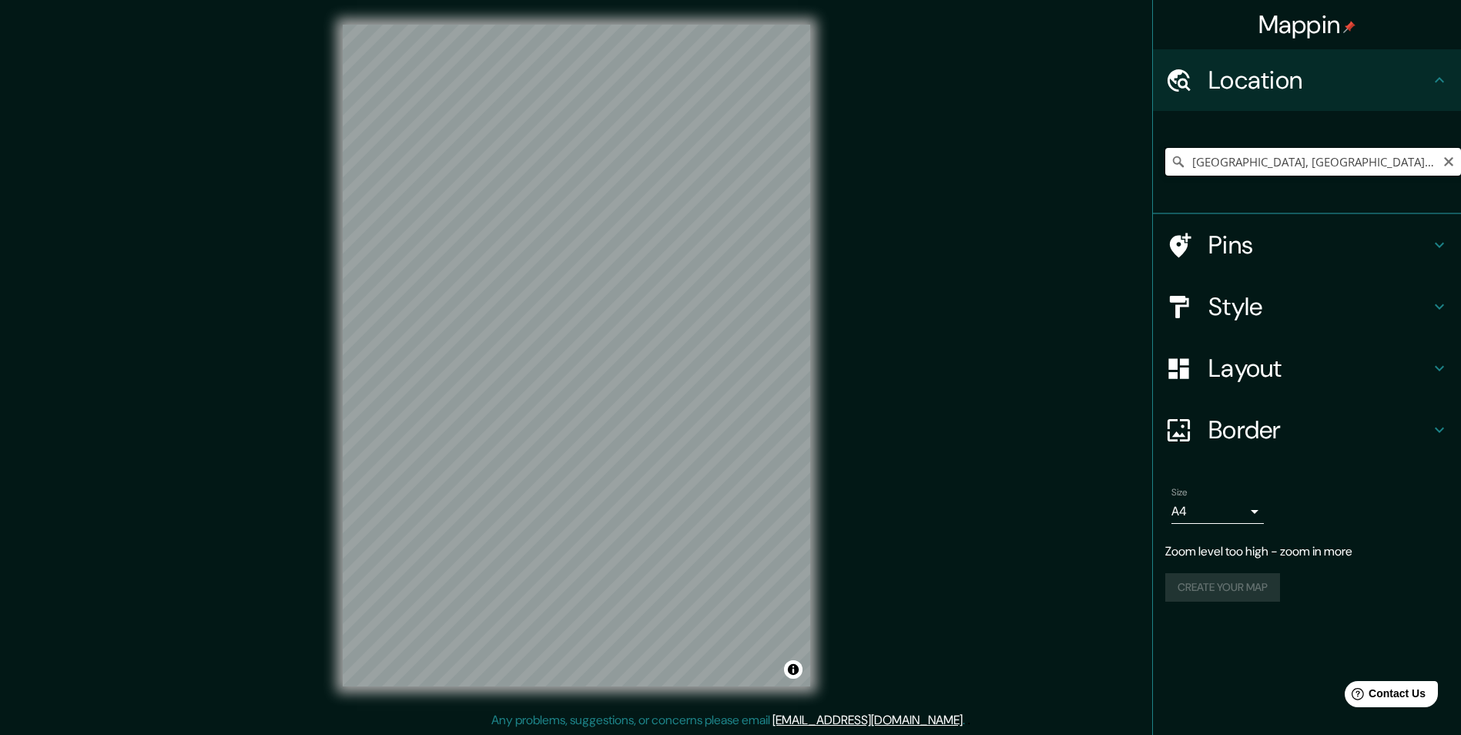
click at [1418, 166] on input "[GEOGRAPHIC_DATA], [GEOGRAPHIC_DATA], [GEOGRAPHIC_DATA]" at bounding box center [1313, 162] width 296 height 28
click at [1450, 162] on icon "Clear" at bounding box center [1448, 162] width 12 height 12
click at [1379, 157] on input "Pick your city or area" at bounding box center [1313, 162] width 296 height 28
click at [1242, 282] on div "Style" at bounding box center [1307, 307] width 308 height 62
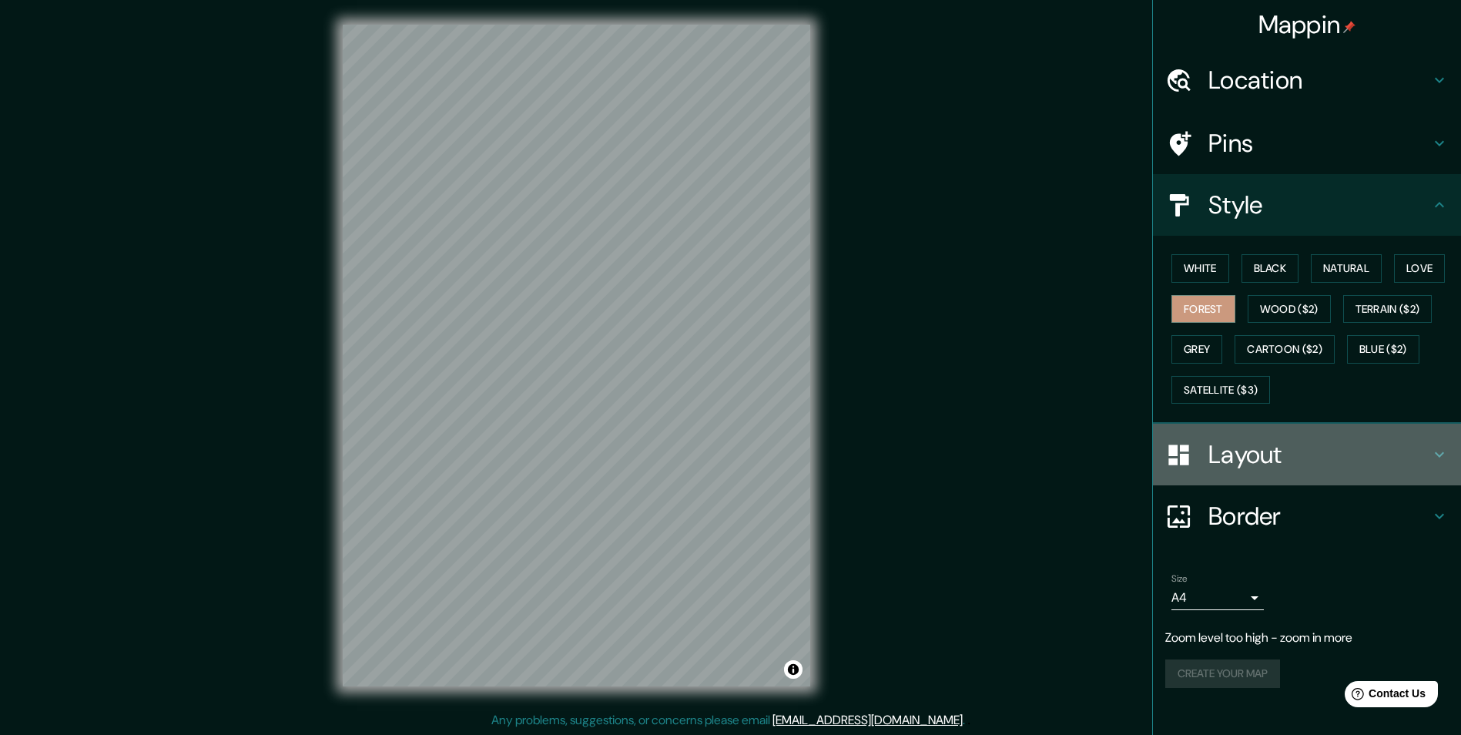
click at [1228, 441] on h4 "Layout" at bounding box center [1319, 454] width 222 height 31
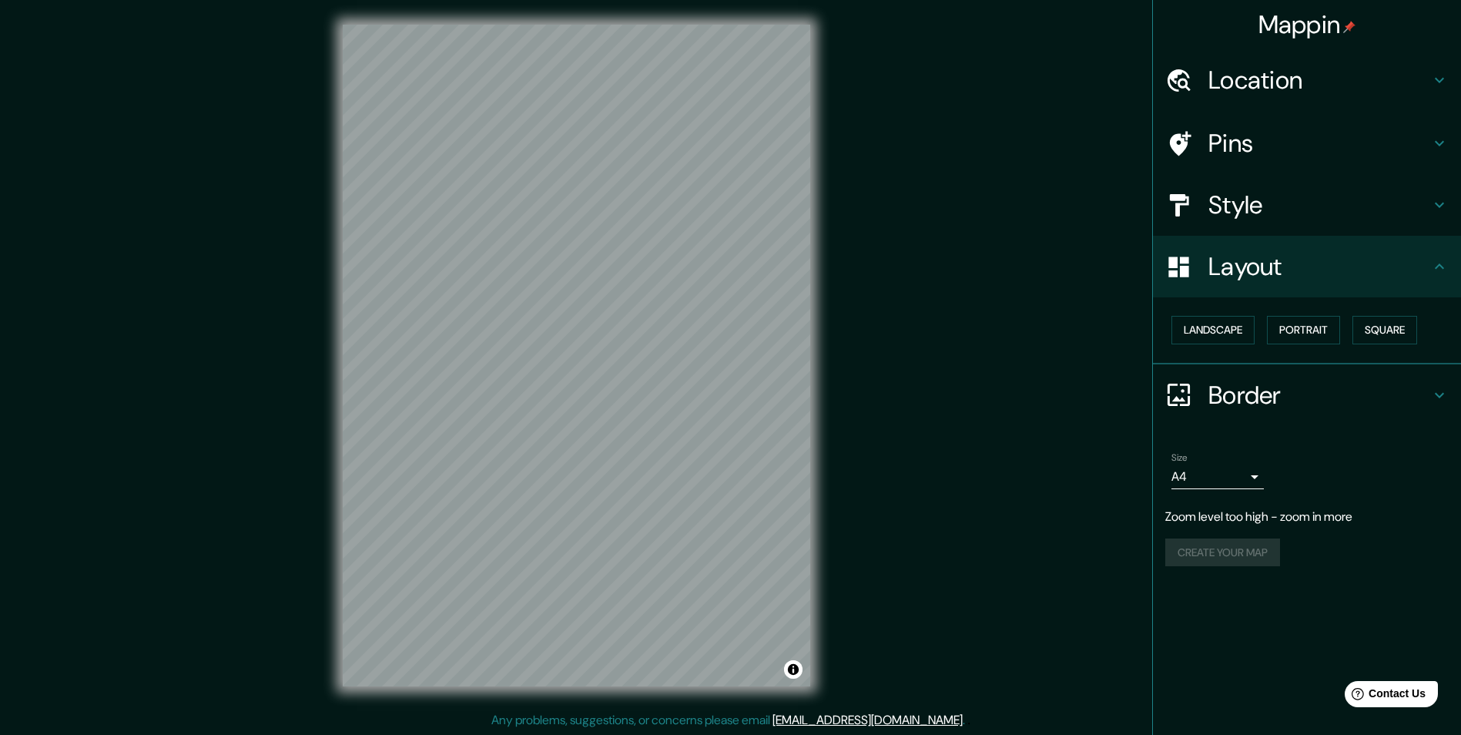
click at [1251, 397] on h4 "Border" at bounding box center [1319, 395] width 222 height 31
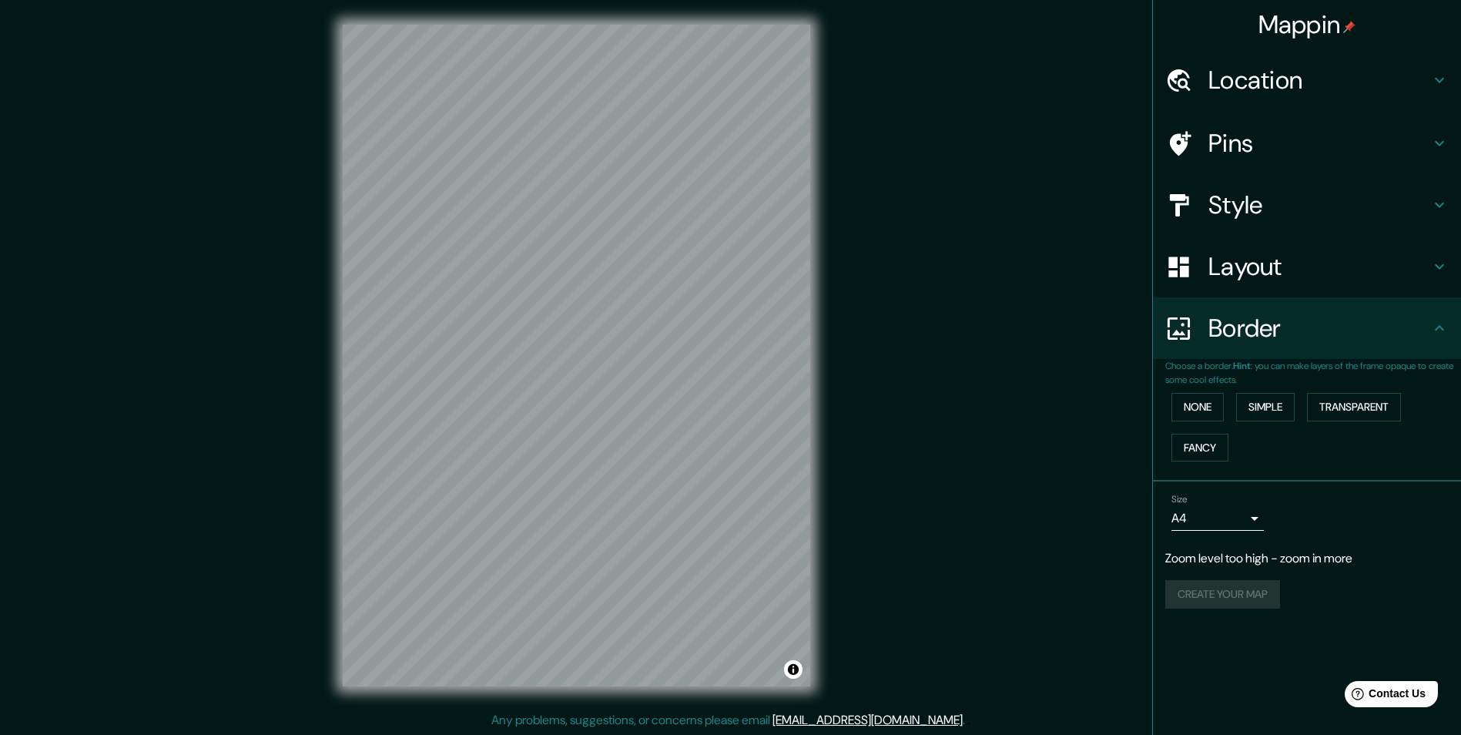
click at [1261, 360] on p "Choose a border. Hint : you can make layers of the frame opaque to create some …" at bounding box center [1313, 373] width 296 height 28
click at [1230, 340] on h4 "Border" at bounding box center [1319, 328] width 222 height 31
click at [1234, 340] on h4 "Border" at bounding box center [1319, 328] width 222 height 31
click at [1274, 213] on h4 "Style" at bounding box center [1319, 204] width 222 height 31
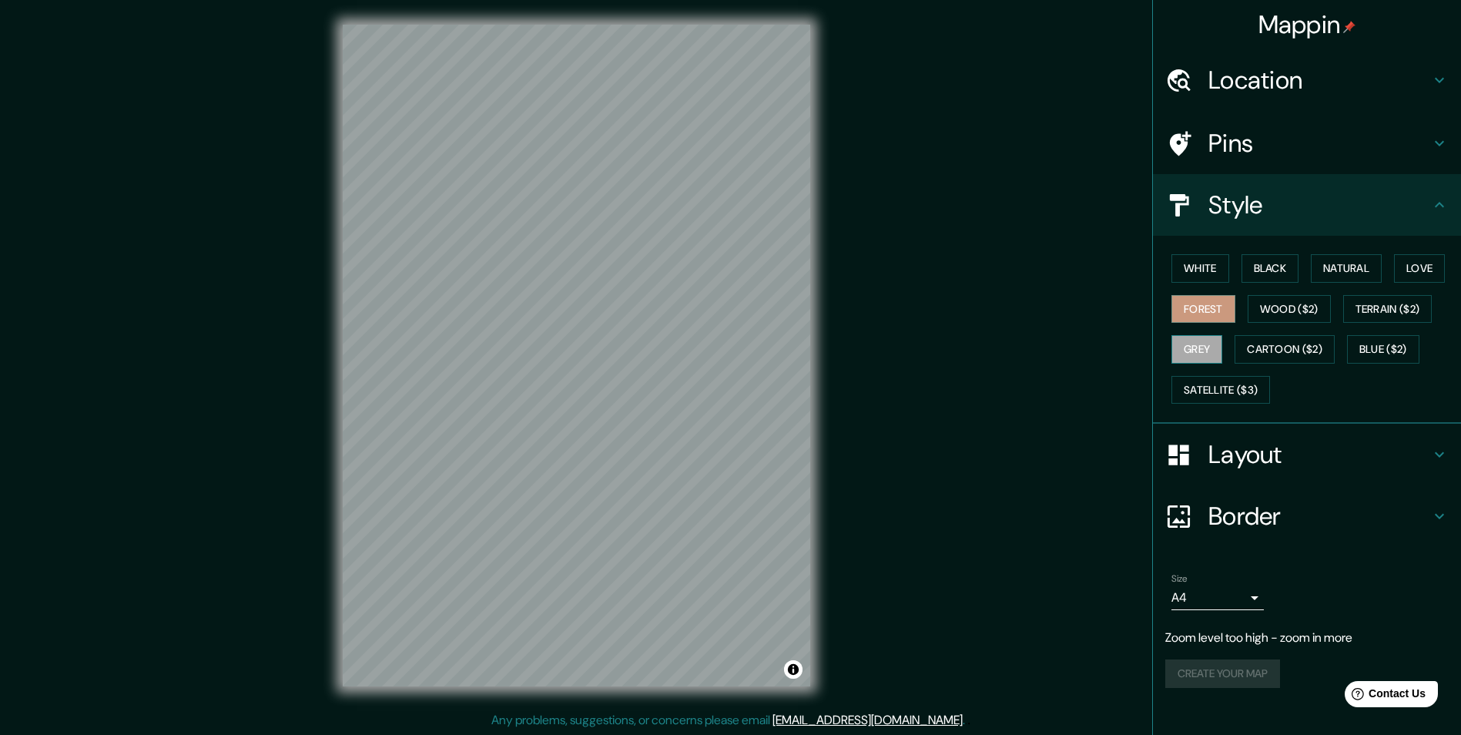
click at [1197, 348] on button "Grey" at bounding box center [1196, 349] width 51 height 28
click at [1208, 271] on button "White" at bounding box center [1200, 268] width 58 height 28
click at [1194, 347] on button "Grey" at bounding box center [1196, 349] width 51 height 28
click at [1219, 384] on button "Satellite ($3)" at bounding box center [1220, 390] width 99 height 28
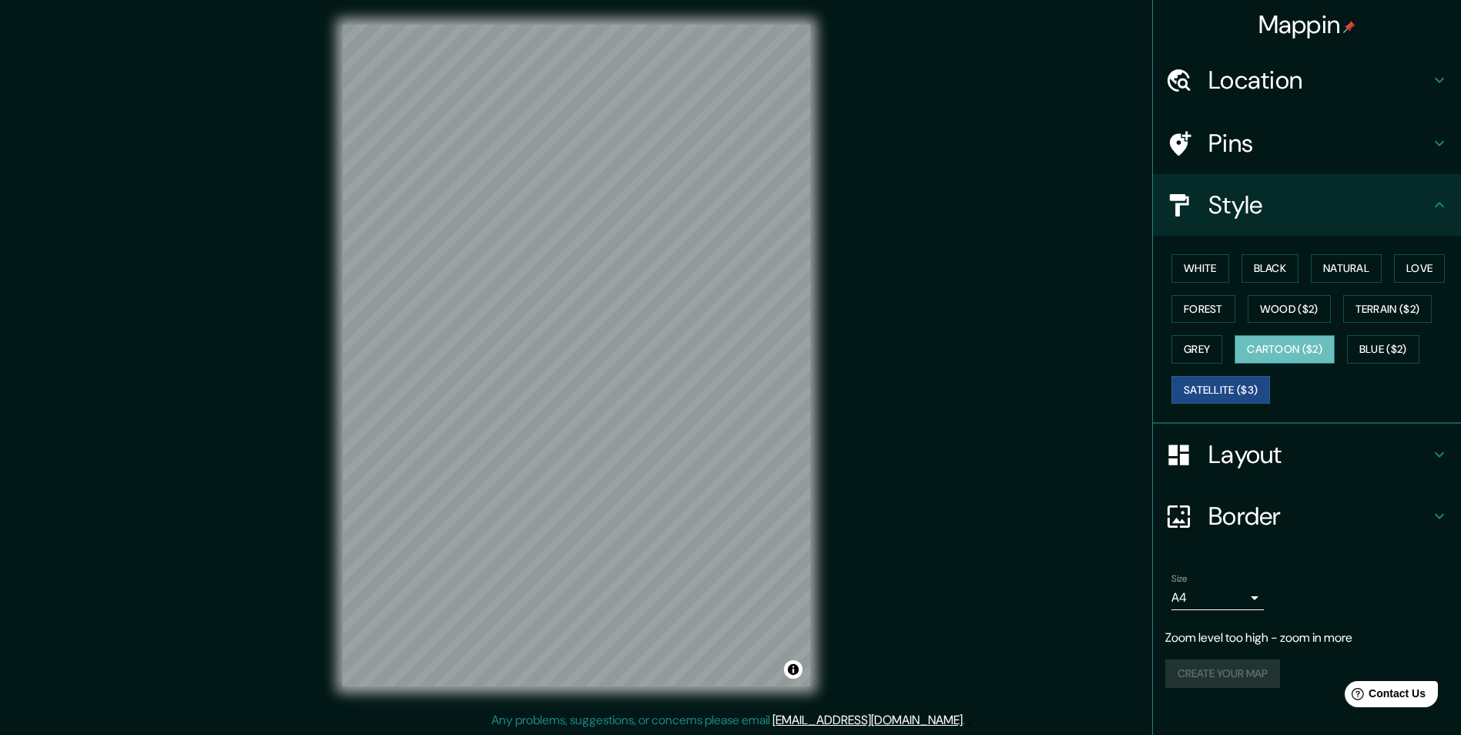
click at [1277, 352] on button "Cartoon ($2)" at bounding box center [1284, 349] width 100 height 28
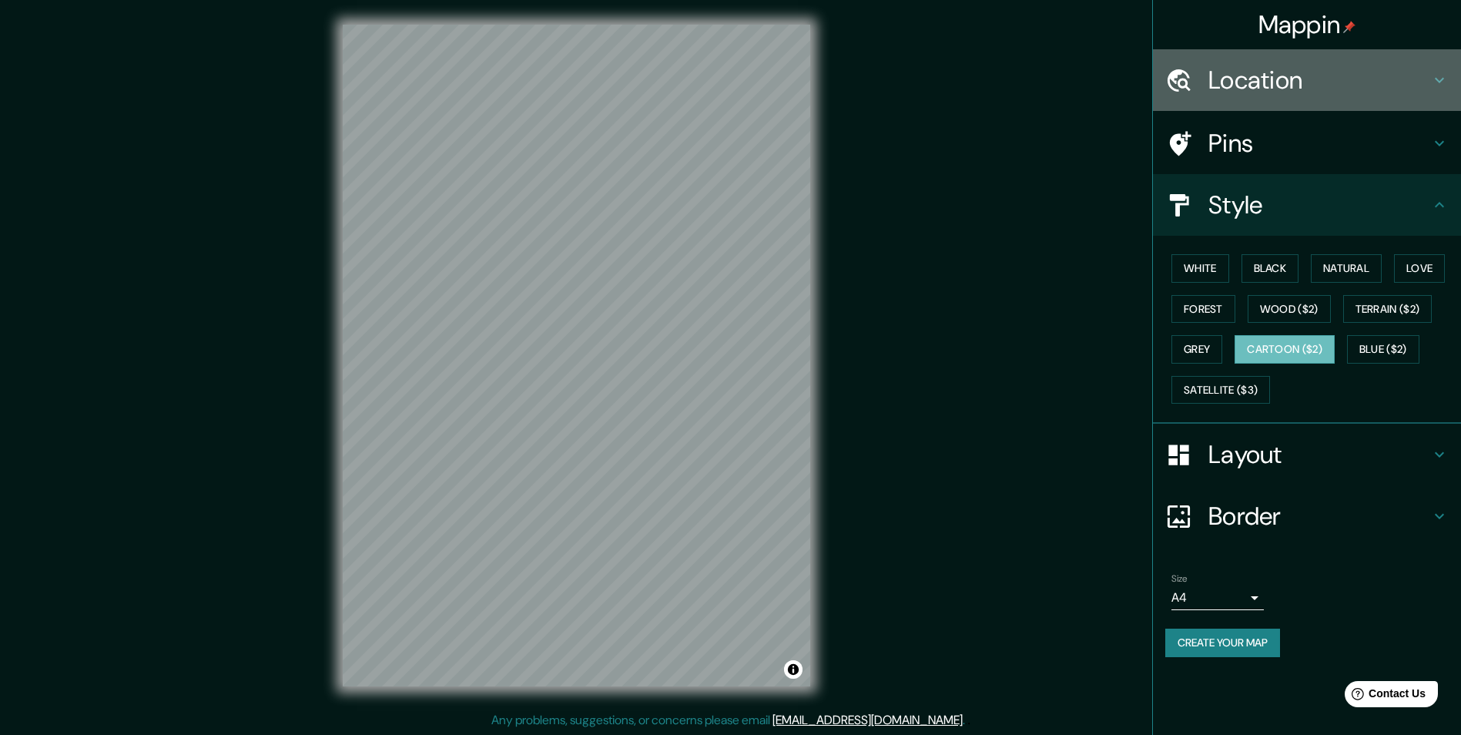
click at [1229, 91] on h4 "Location" at bounding box center [1319, 80] width 222 height 31
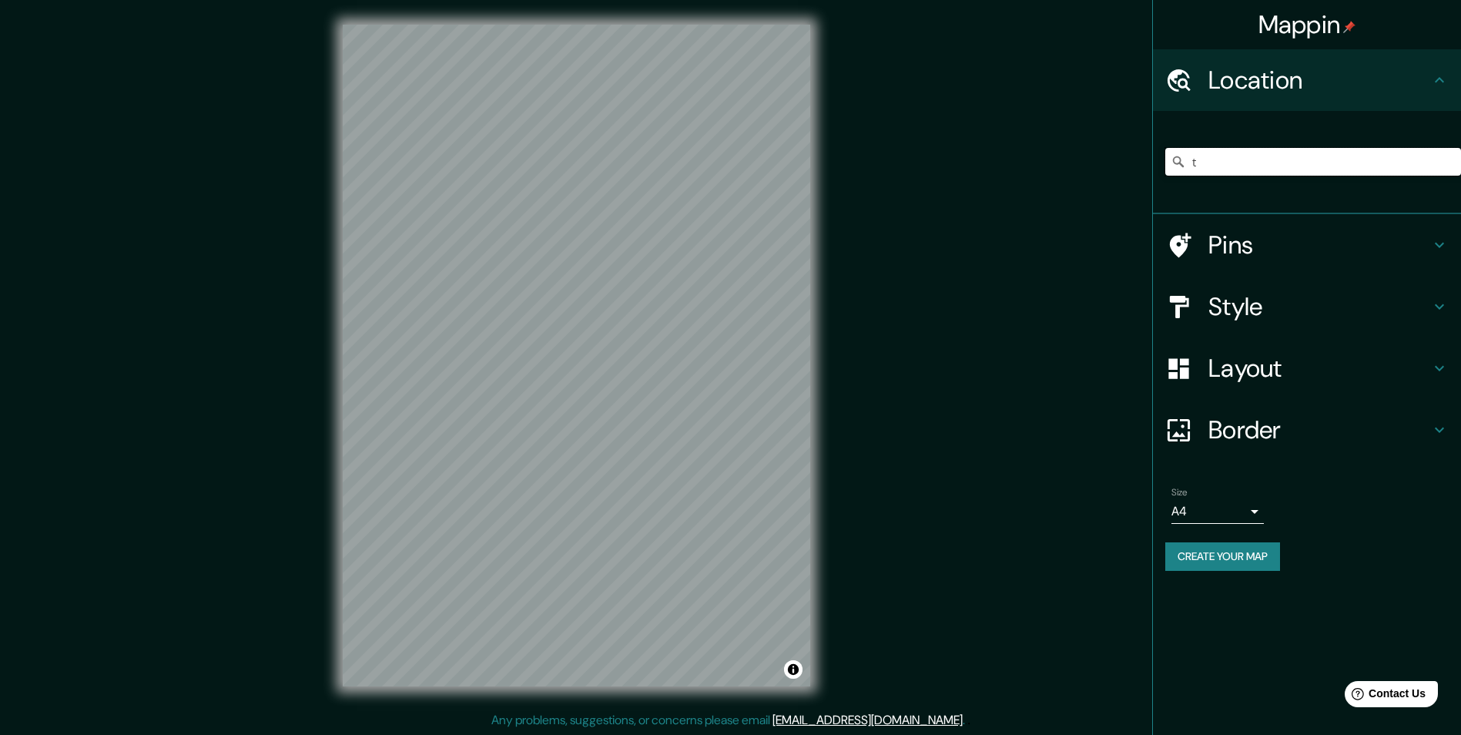
click at [1278, 156] on input "t" at bounding box center [1313, 162] width 296 height 28
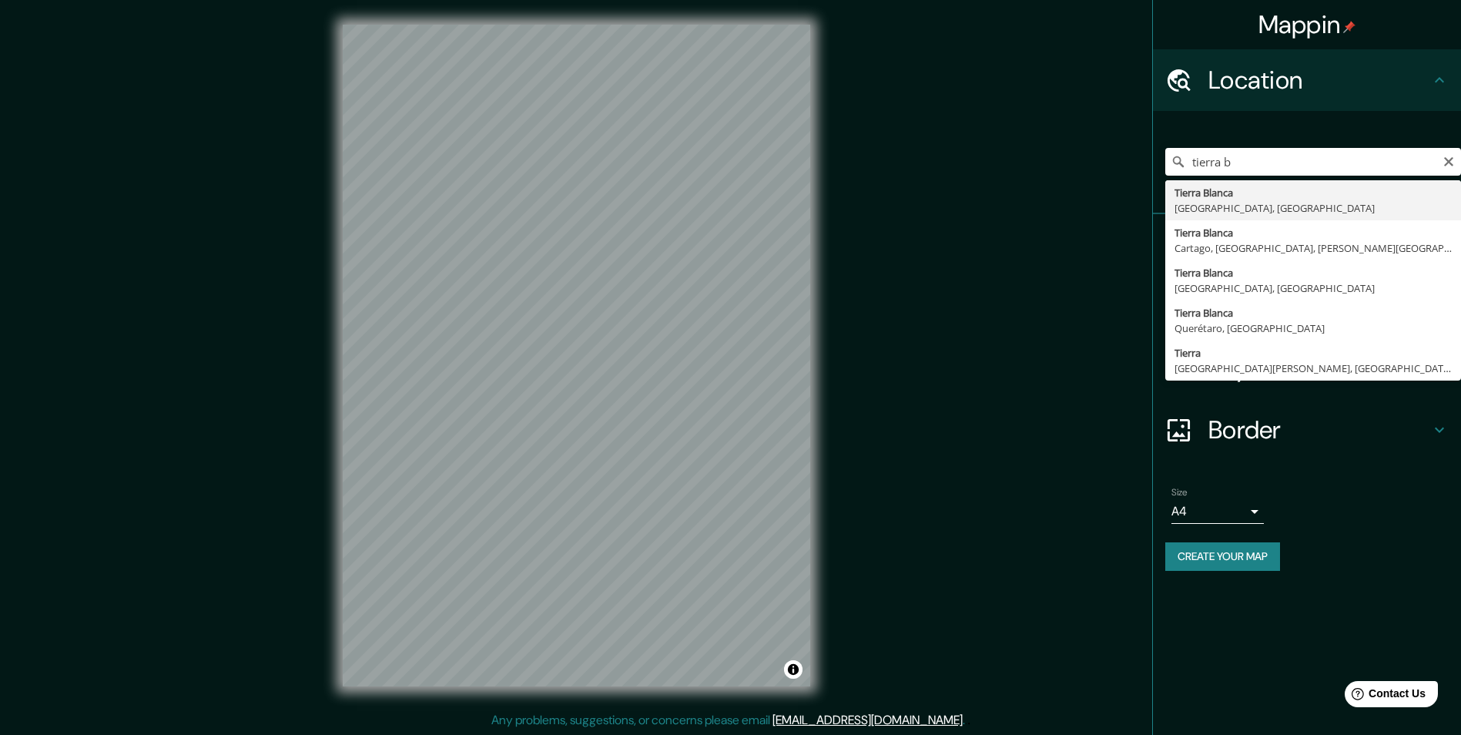
type input "[GEOGRAPHIC_DATA], [GEOGRAPHIC_DATA], [GEOGRAPHIC_DATA]"
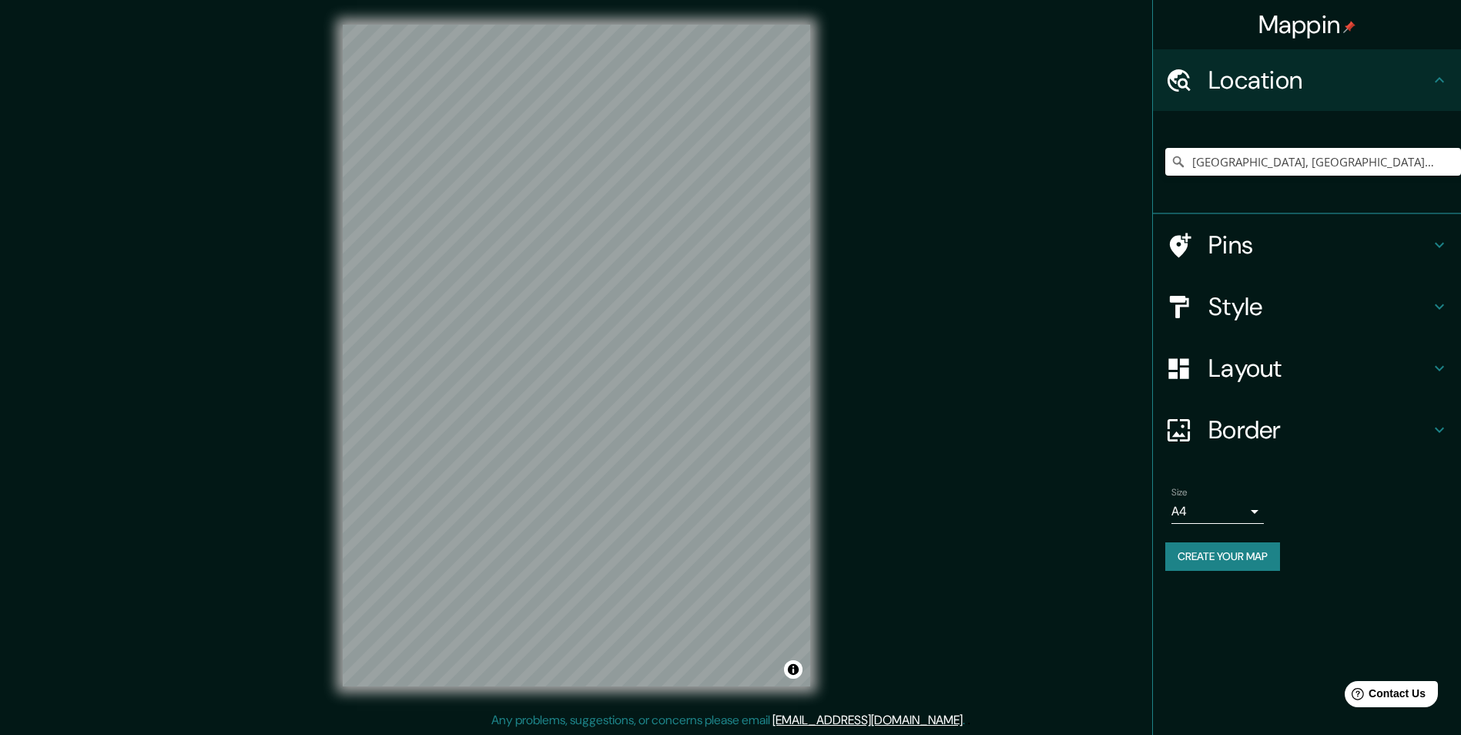
click at [300, 558] on div "Mappin Location [GEOGRAPHIC_DATA], [GEOGRAPHIC_DATA], [GEOGRAPHIC_DATA] Pins St…" at bounding box center [730, 367] width 1461 height 735
click at [790, 668] on button "Toggle attribution" at bounding box center [793, 669] width 18 height 18
click at [791, 665] on button "Toggle attribution" at bounding box center [793, 669] width 18 height 18
click at [795, 671] on div at bounding box center [798, 672] width 12 height 12
click at [1000, 499] on div "Mappin Location [GEOGRAPHIC_DATA], [GEOGRAPHIC_DATA], [GEOGRAPHIC_DATA] Pins St…" at bounding box center [730, 367] width 1461 height 735
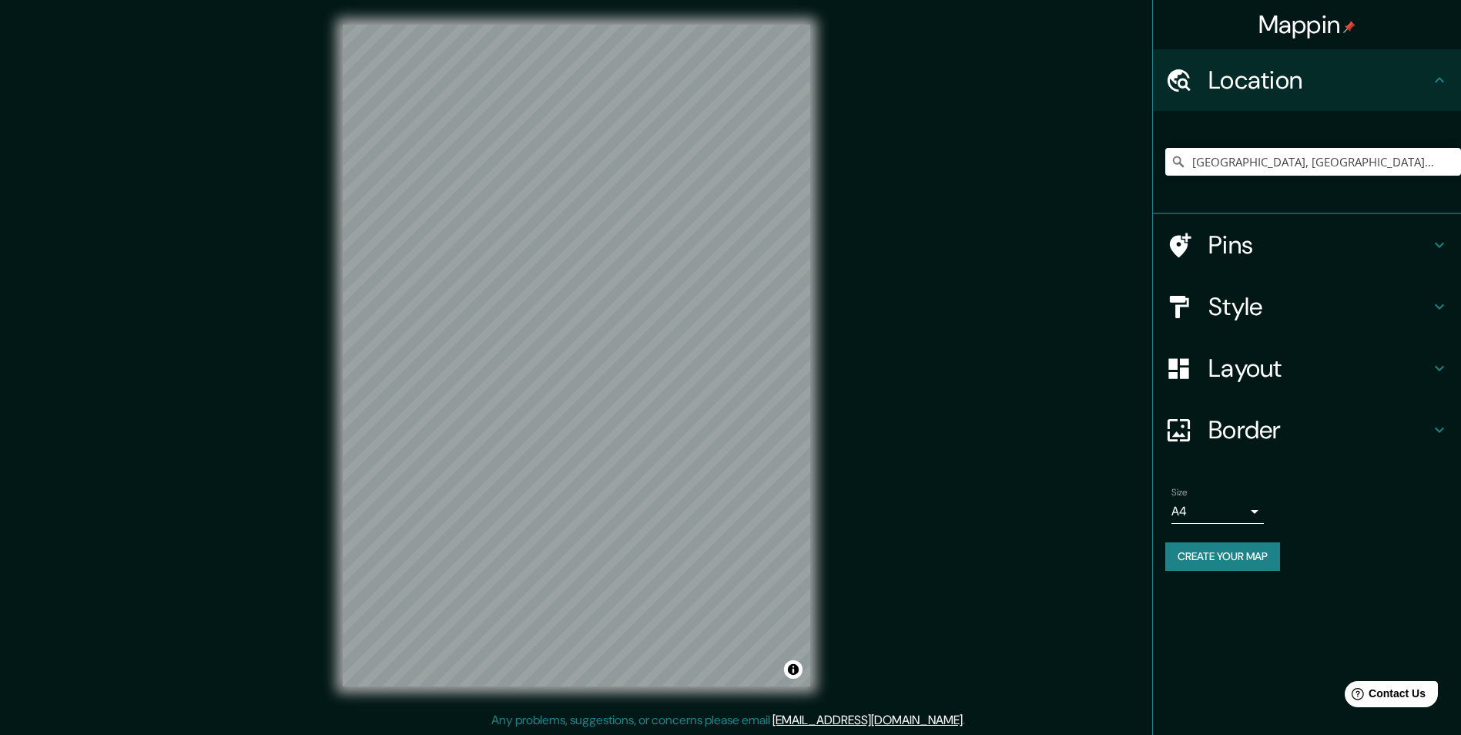
click at [949, 435] on div "Mappin Location [GEOGRAPHIC_DATA], [GEOGRAPHIC_DATA], [GEOGRAPHIC_DATA] Pins St…" at bounding box center [730, 367] width 1461 height 735
click at [1248, 326] on div "Style" at bounding box center [1307, 307] width 308 height 62
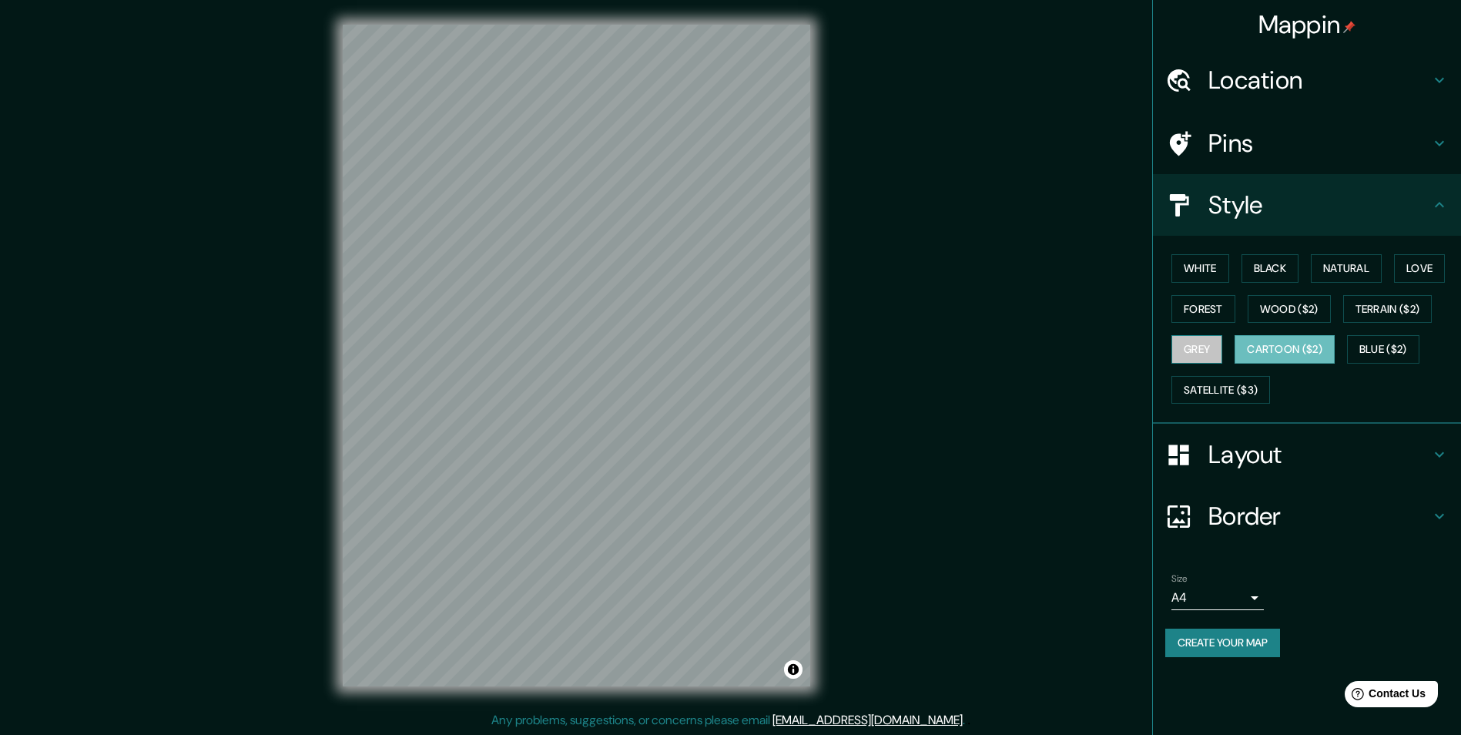
click at [1217, 350] on button "Grey" at bounding box center [1196, 349] width 51 height 28
click at [1240, 380] on button "Satellite ($3)" at bounding box center [1220, 390] width 99 height 28
click at [867, 433] on div "Mappin Location [GEOGRAPHIC_DATA], [GEOGRAPHIC_DATA], [GEOGRAPHIC_DATA] Pins St…" at bounding box center [730, 367] width 1461 height 735
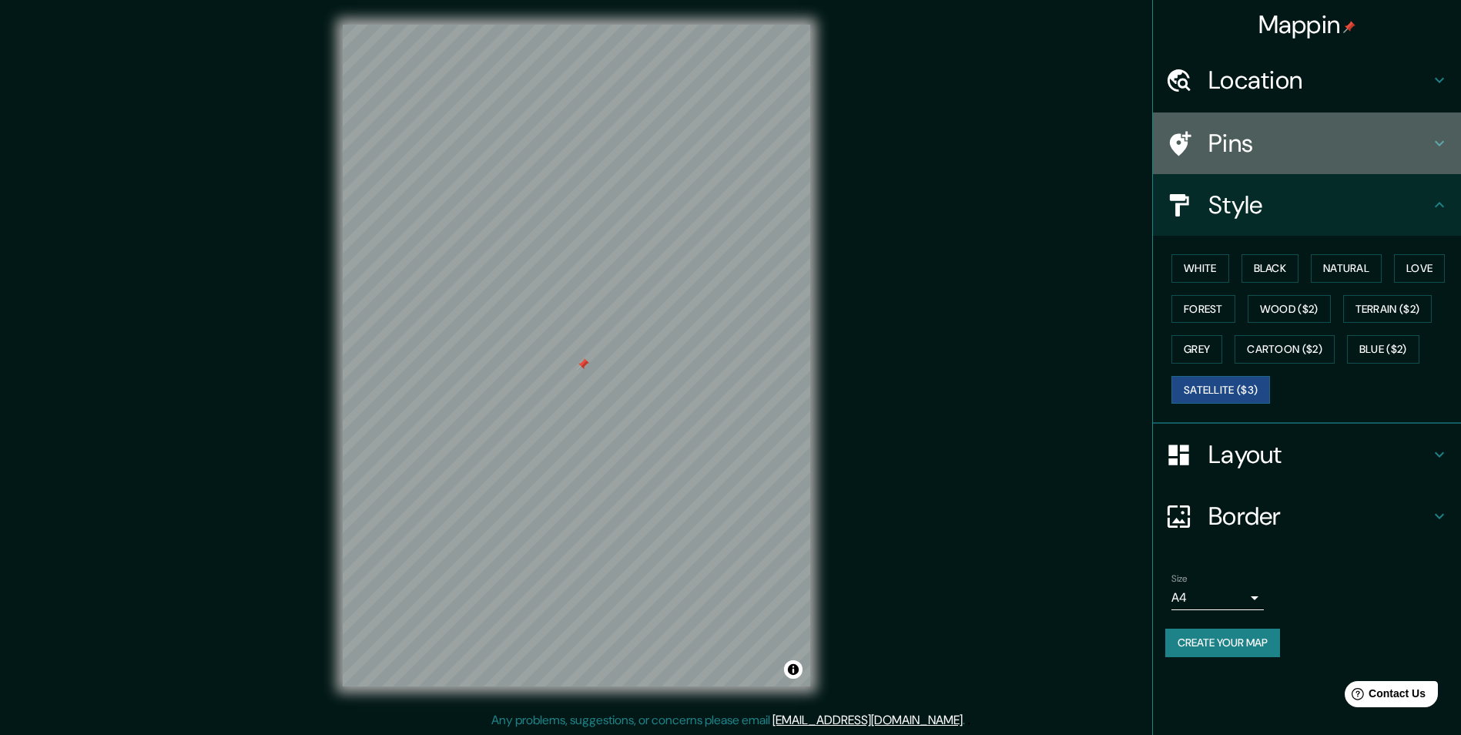
click at [1244, 122] on div "Pins" at bounding box center [1307, 143] width 308 height 62
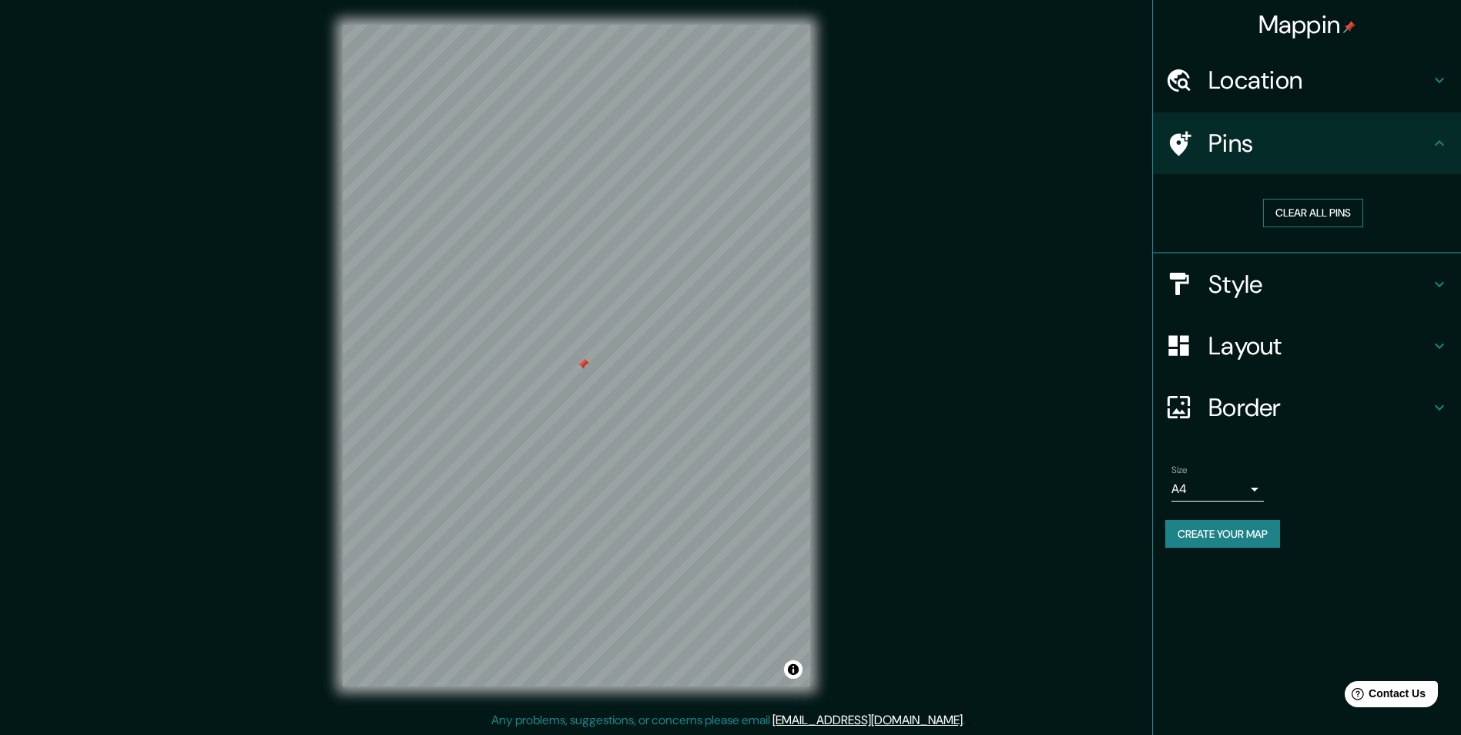
click at [1301, 211] on button "Clear all pins" at bounding box center [1313, 213] width 100 height 28
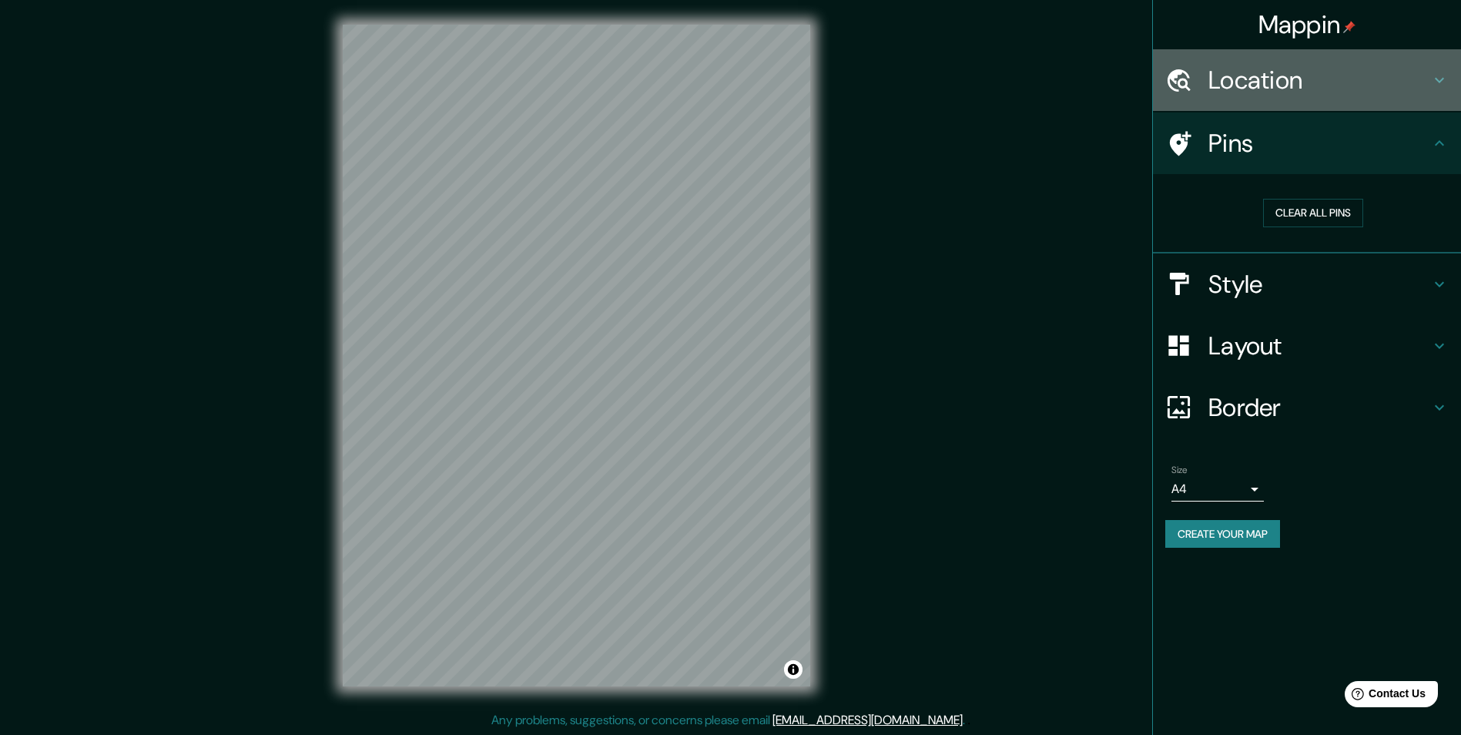
click at [1310, 87] on h4 "Location" at bounding box center [1319, 80] width 222 height 31
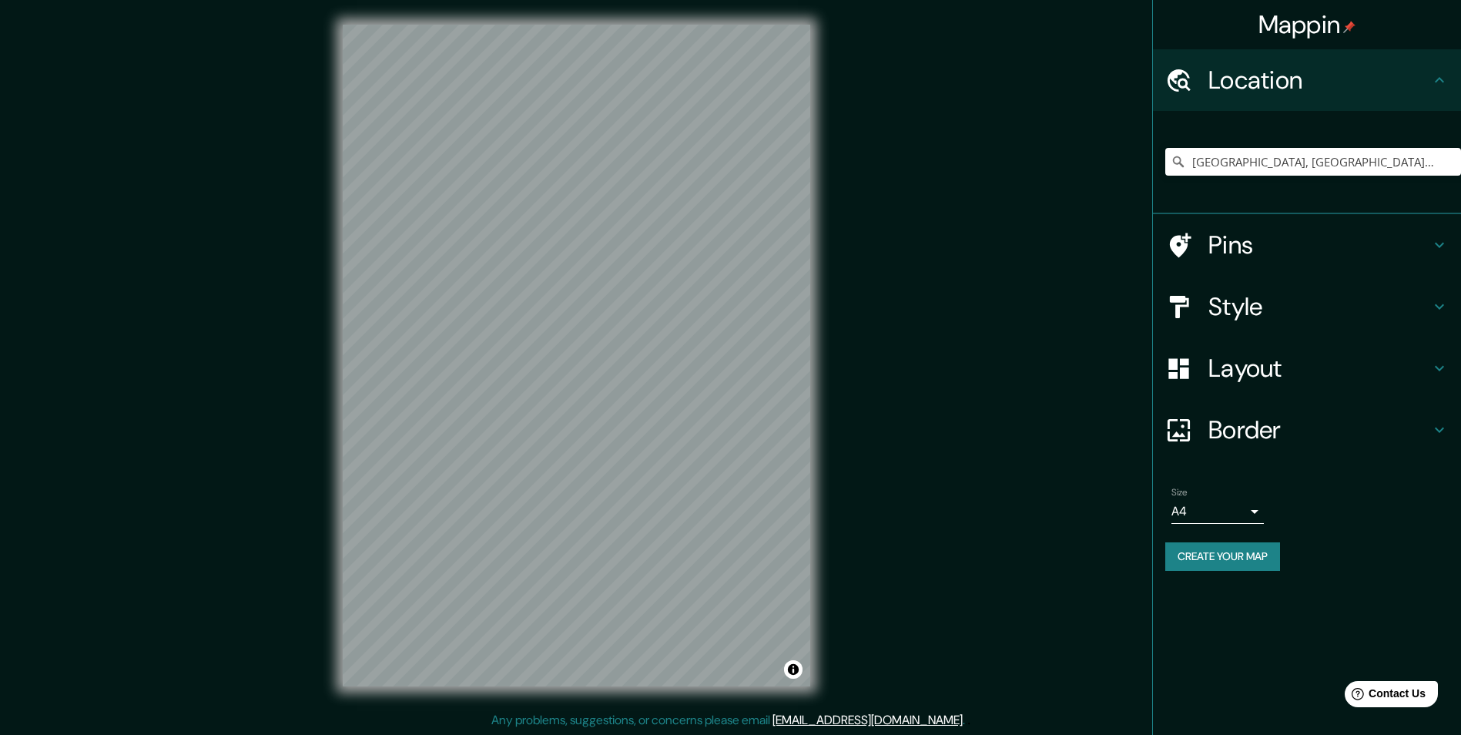
click at [1310, 87] on h4 "Location" at bounding box center [1319, 80] width 222 height 31
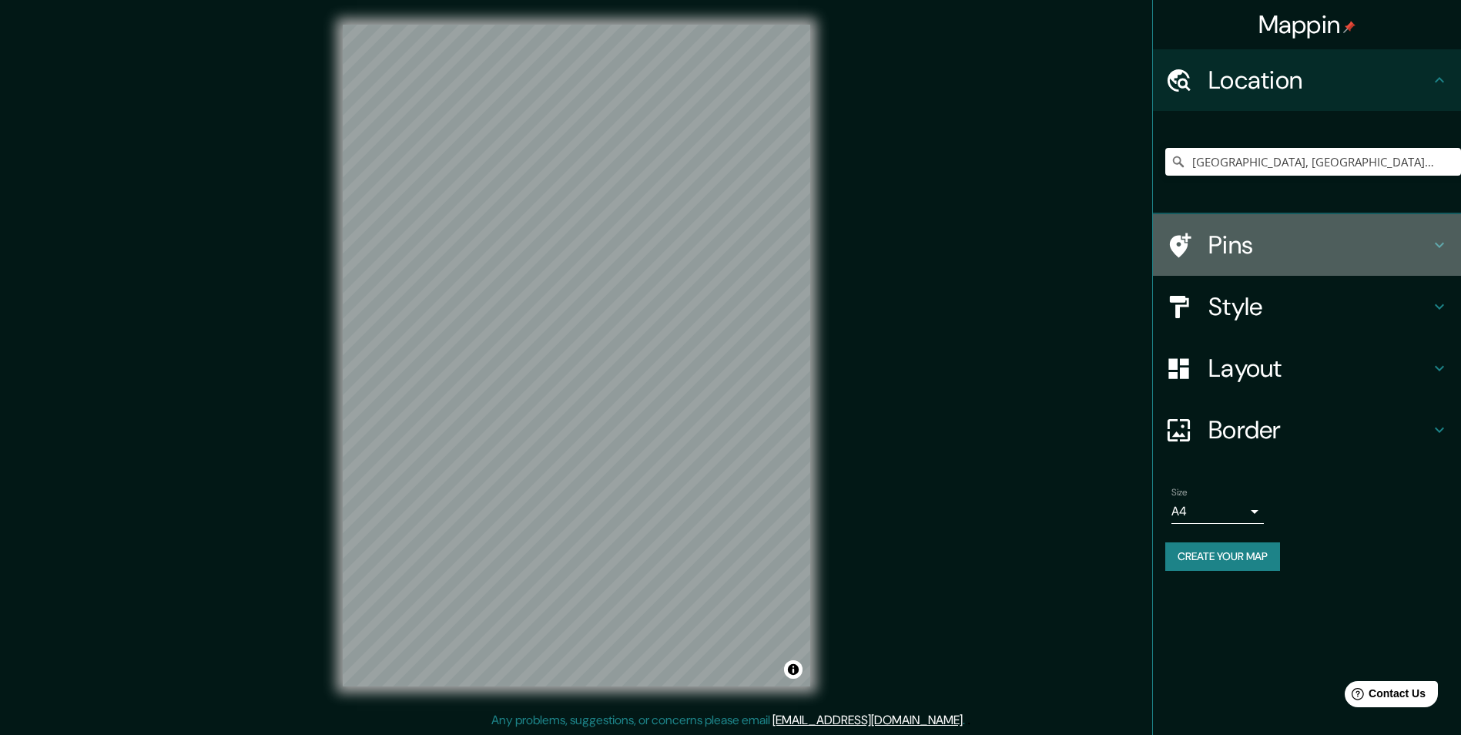
click at [1255, 235] on h4 "Pins" at bounding box center [1319, 244] width 222 height 31
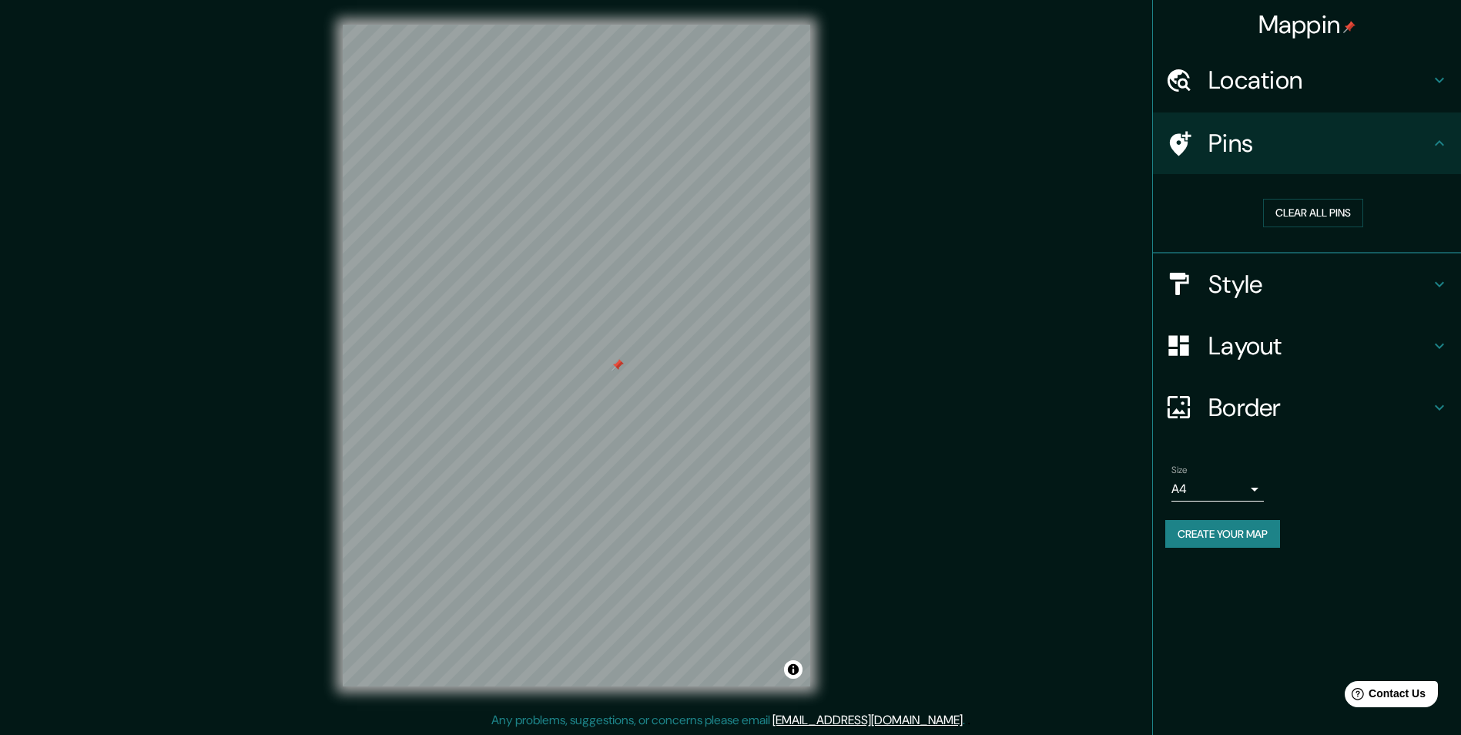
click at [1280, 276] on h4 "Style" at bounding box center [1319, 284] width 222 height 31
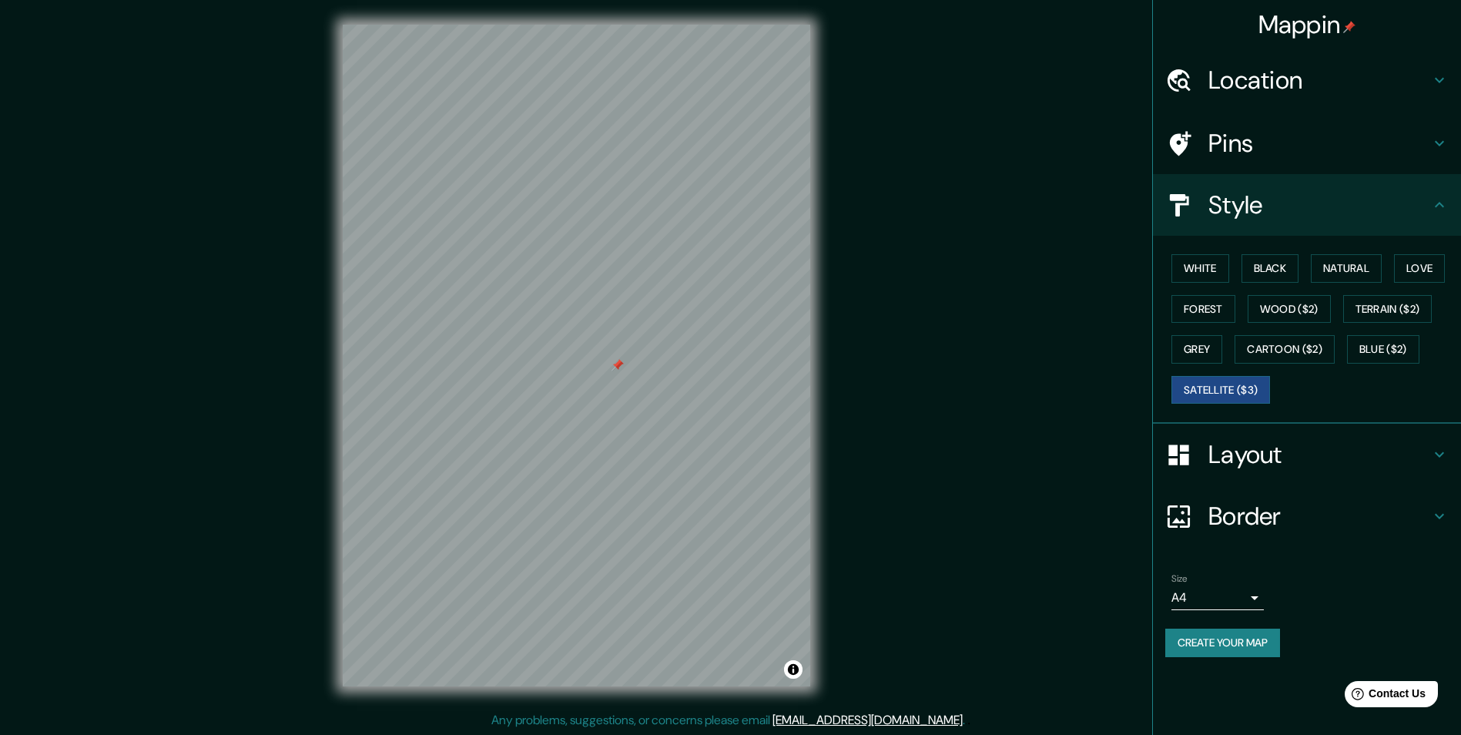
click at [1197, 445] on div at bounding box center [1186, 454] width 43 height 27
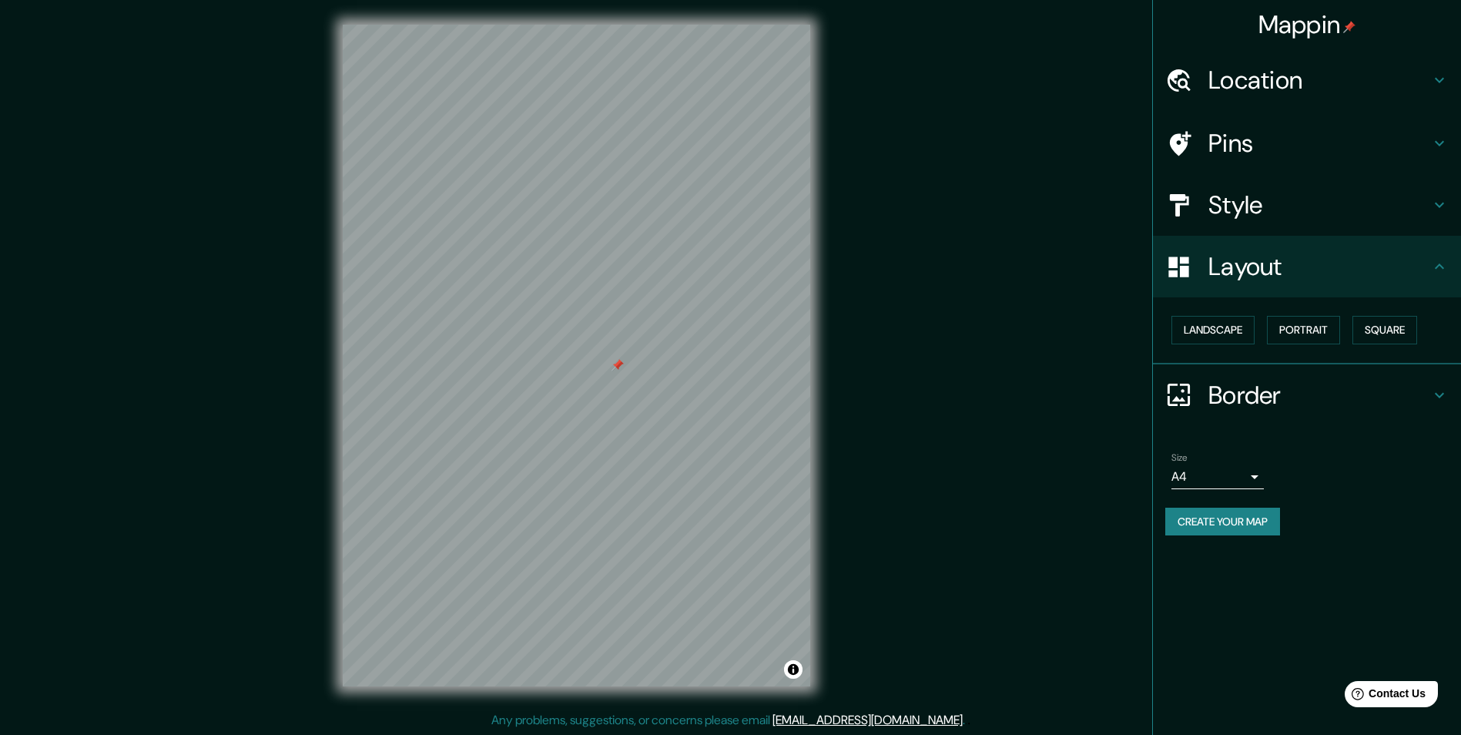
click at [1242, 411] on div "Border" at bounding box center [1307, 395] width 308 height 62
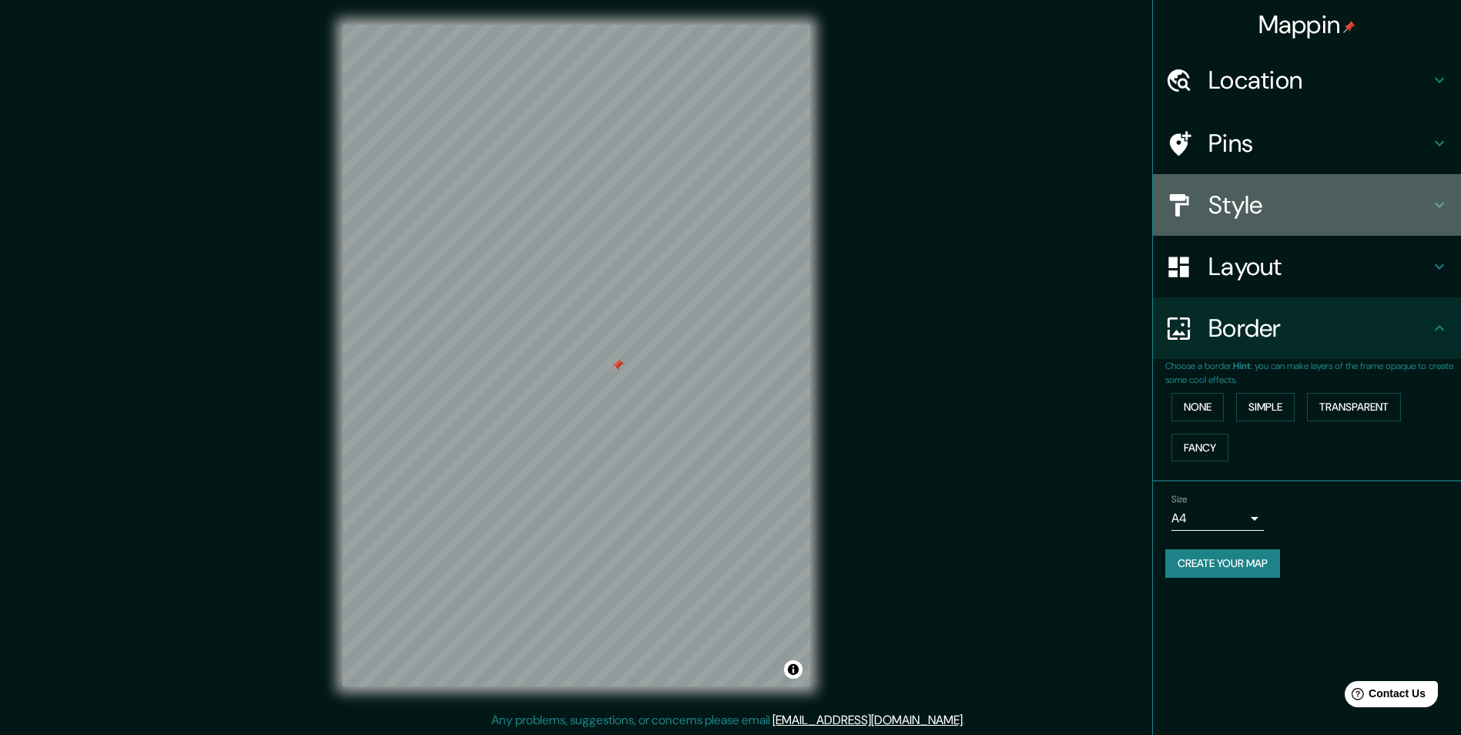
click at [1264, 202] on h4 "Style" at bounding box center [1319, 204] width 222 height 31
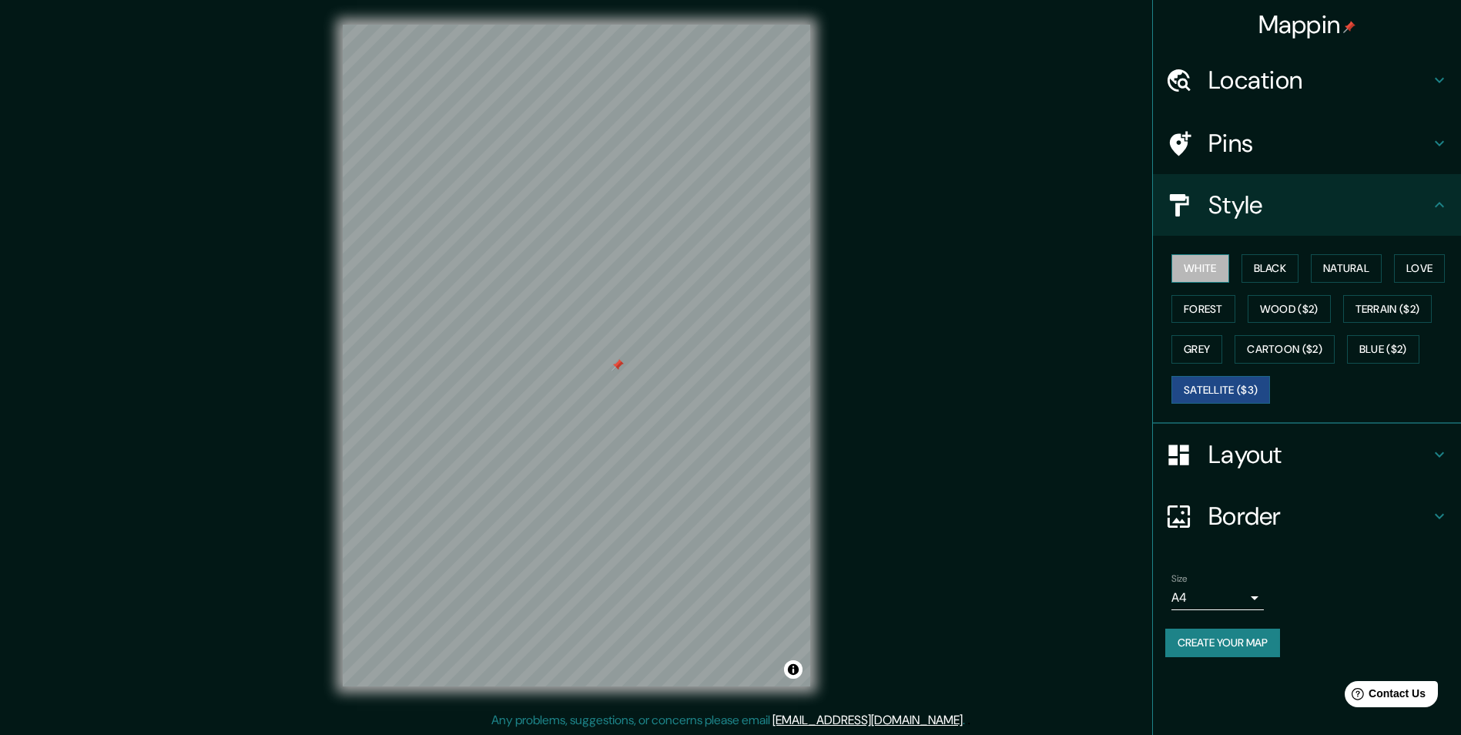
click at [1202, 266] on button "White" at bounding box center [1200, 268] width 58 height 28
click at [1269, 267] on button "Black" at bounding box center [1270, 268] width 58 height 28
click at [1356, 264] on button "Natural" at bounding box center [1346, 268] width 71 height 28
click at [1418, 266] on button "Love" at bounding box center [1419, 268] width 51 height 28
click at [1357, 278] on button "Natural" at bounding box center [1346, 268] width 71 height 28
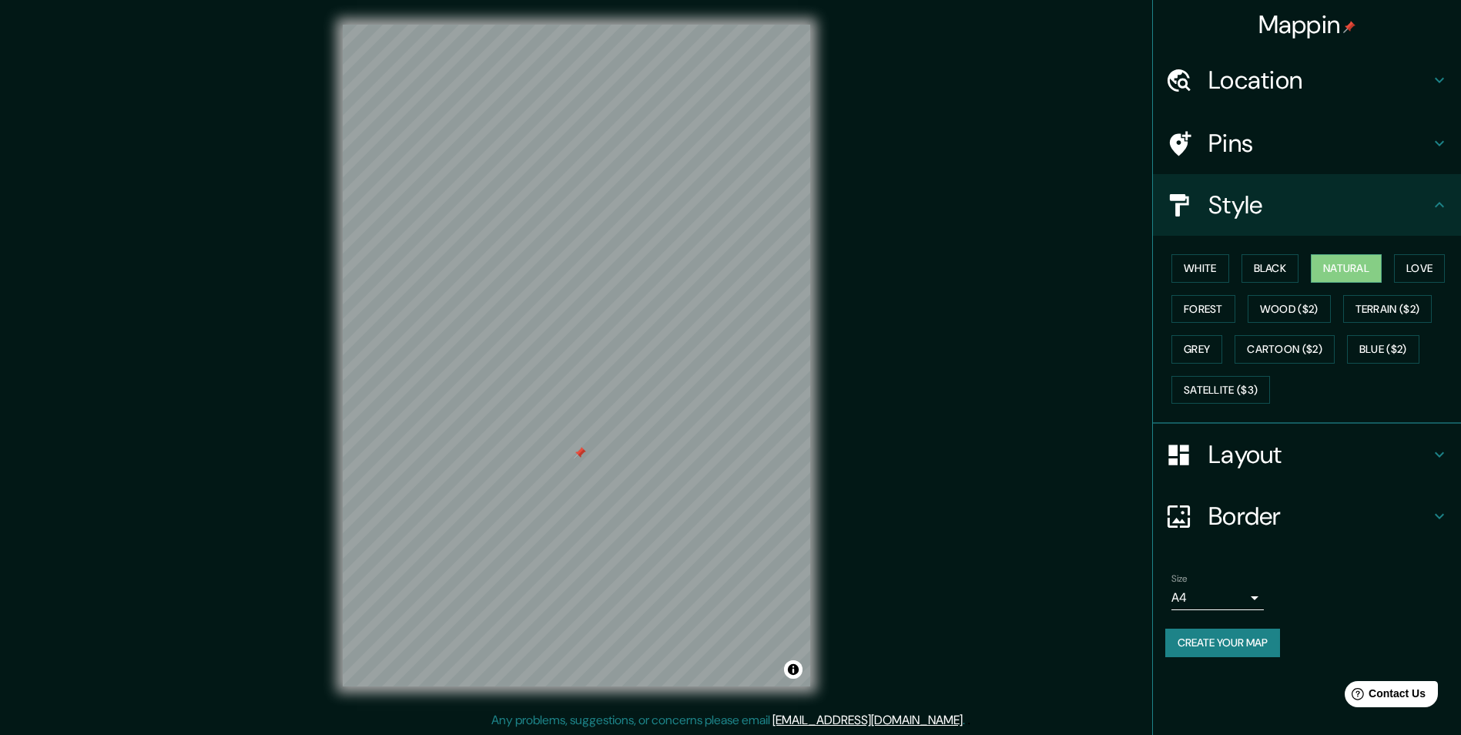
click at [577, 454] on div at bounding box center [580, 453] width 12 height 12
